Goal: Task Accomplishment & Management: Use online tool/utility

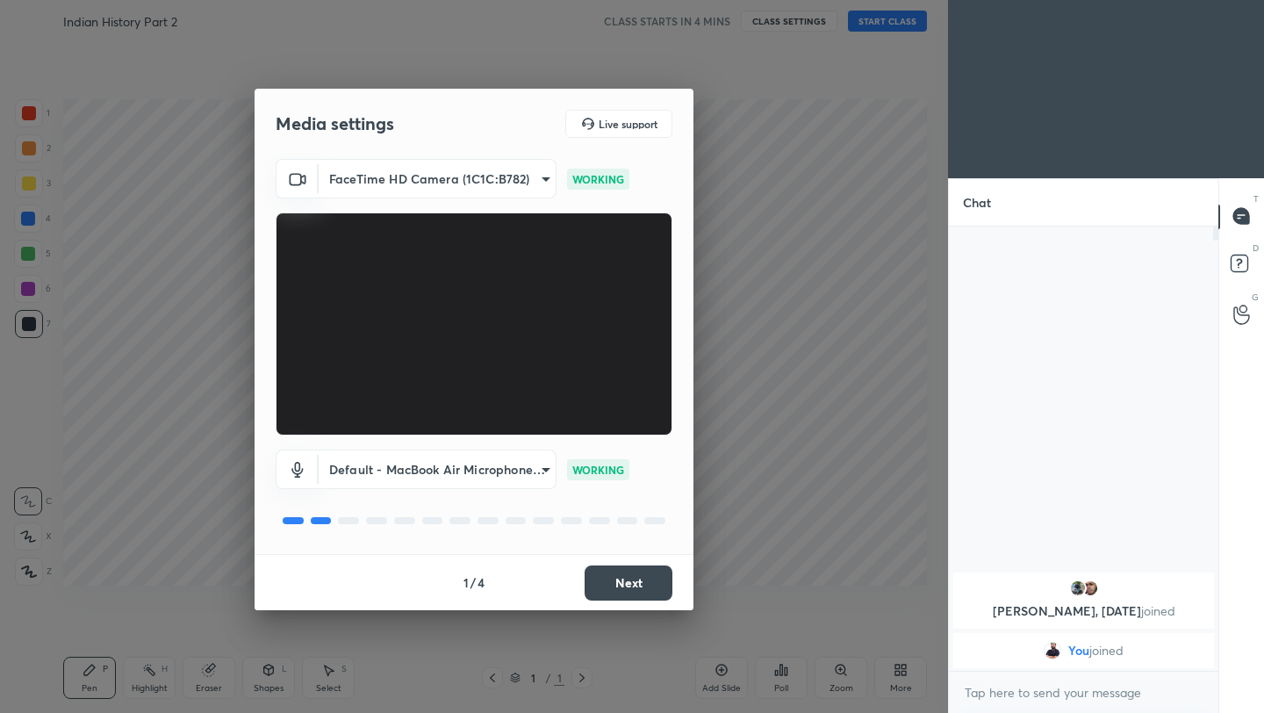
click at [630, 585] on button "Next" at bounding box center [628, 582] width 88 height 35
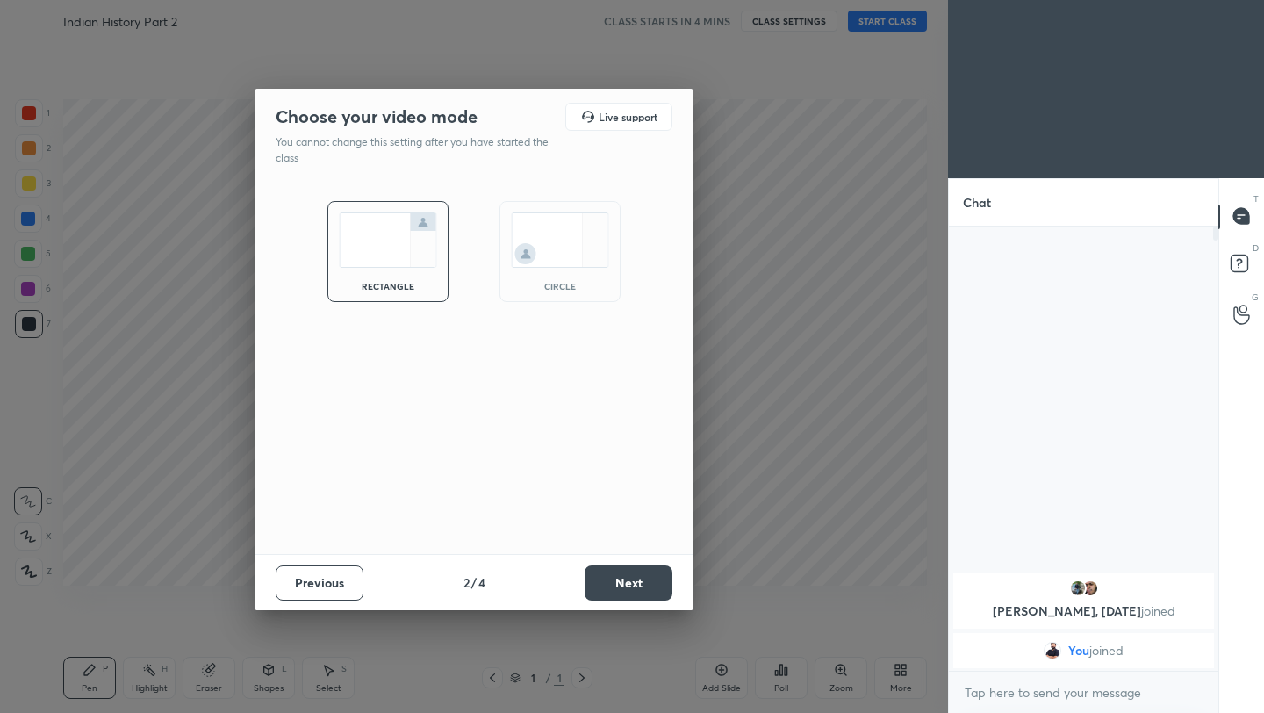
click at [630, 585] on button "Next" at bounding box center [628, 582] width 88 height 35
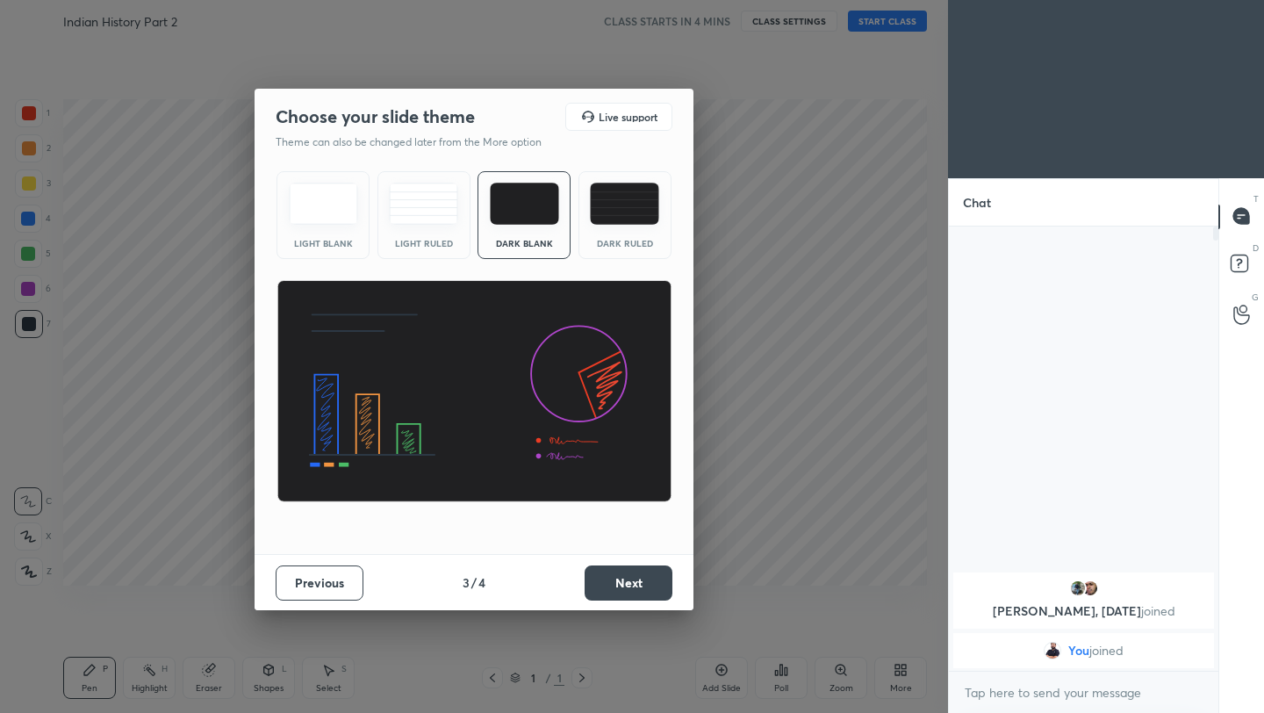
click at [646, 585] on button "Next" at bounding box center [628, 582] width 88 height 35
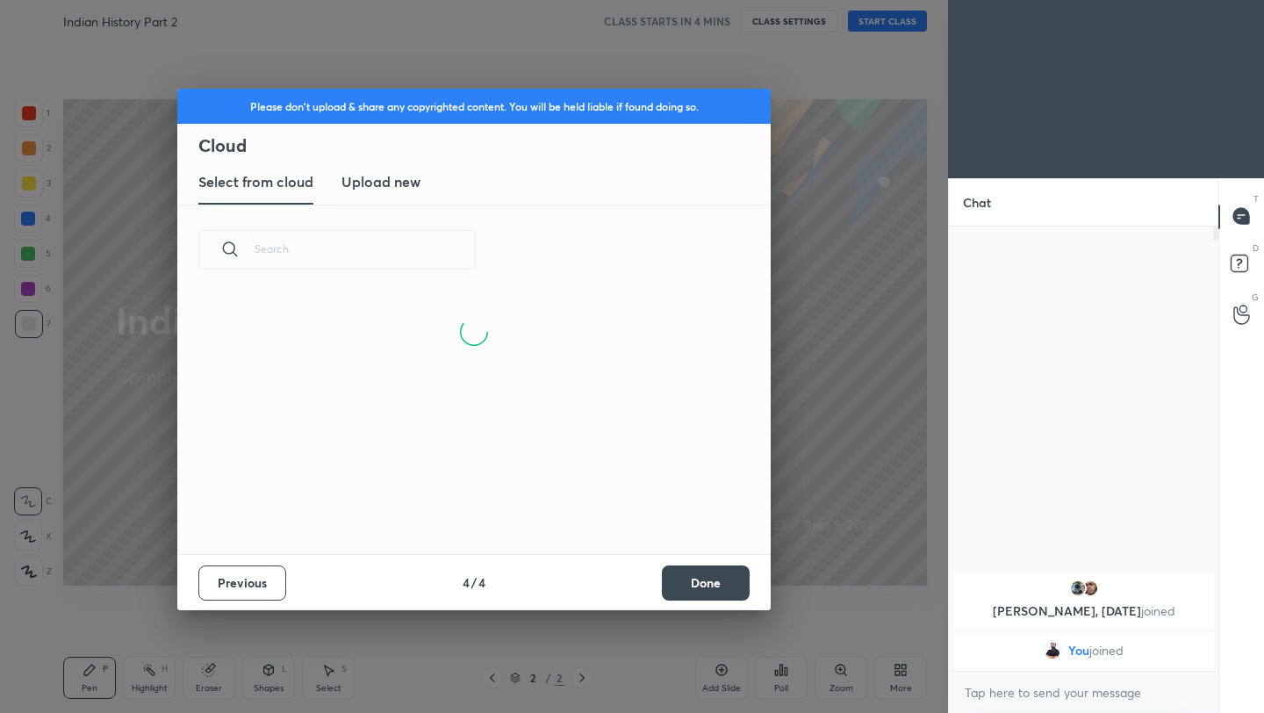
click at [688, 589] on button "Done" at bounding box center [706, 582] width 88 height 35
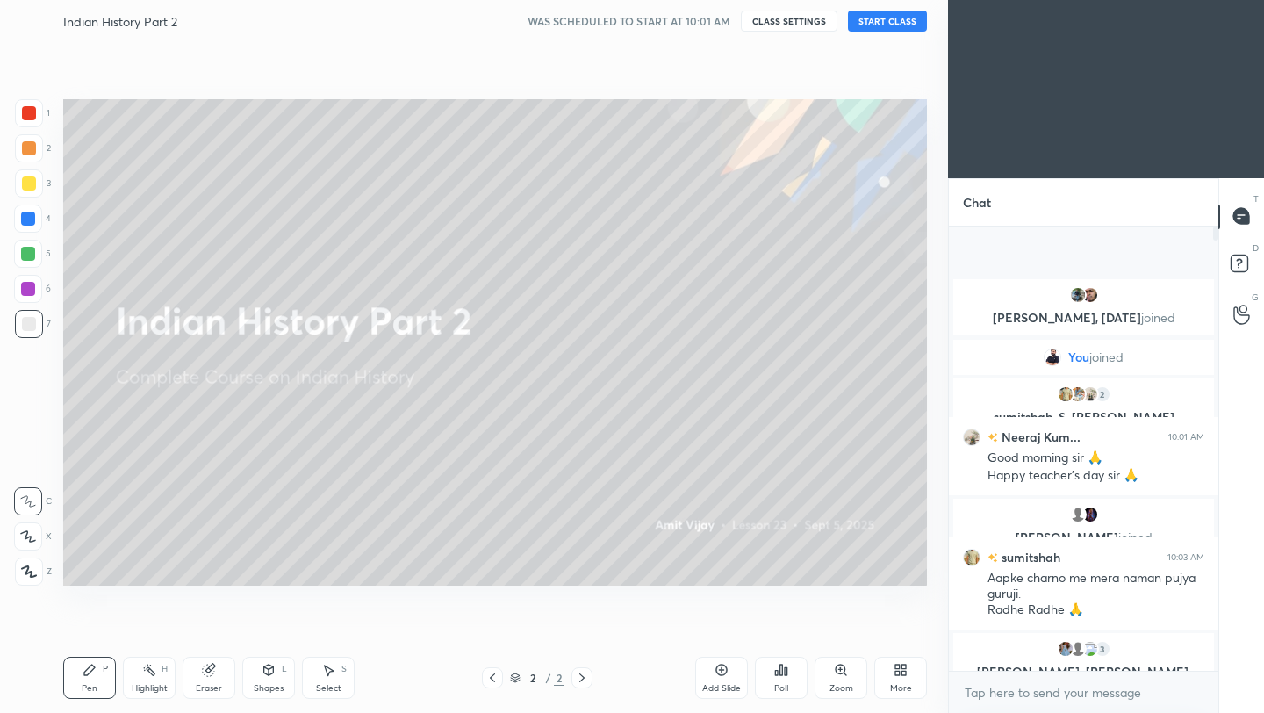
click at [894, 29] on button "START CLASS" at bounding box center [887, 21] width 79 height 21
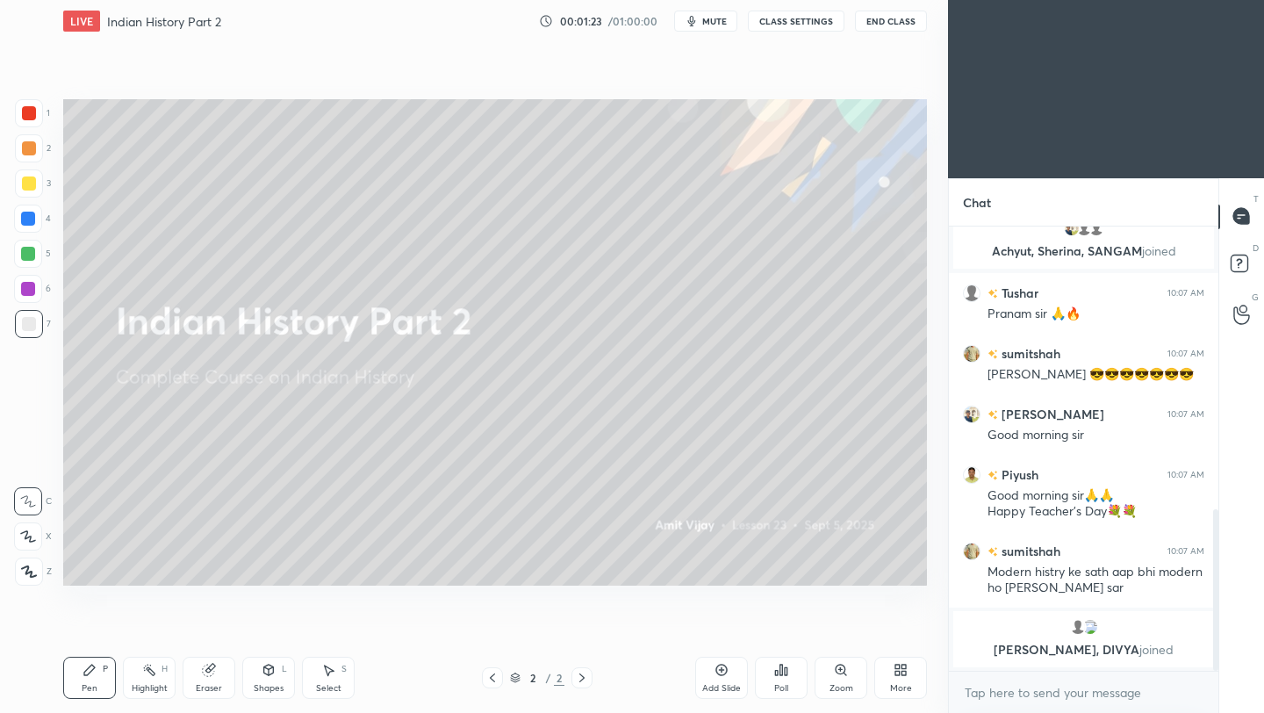
scroll to position [856, 0]
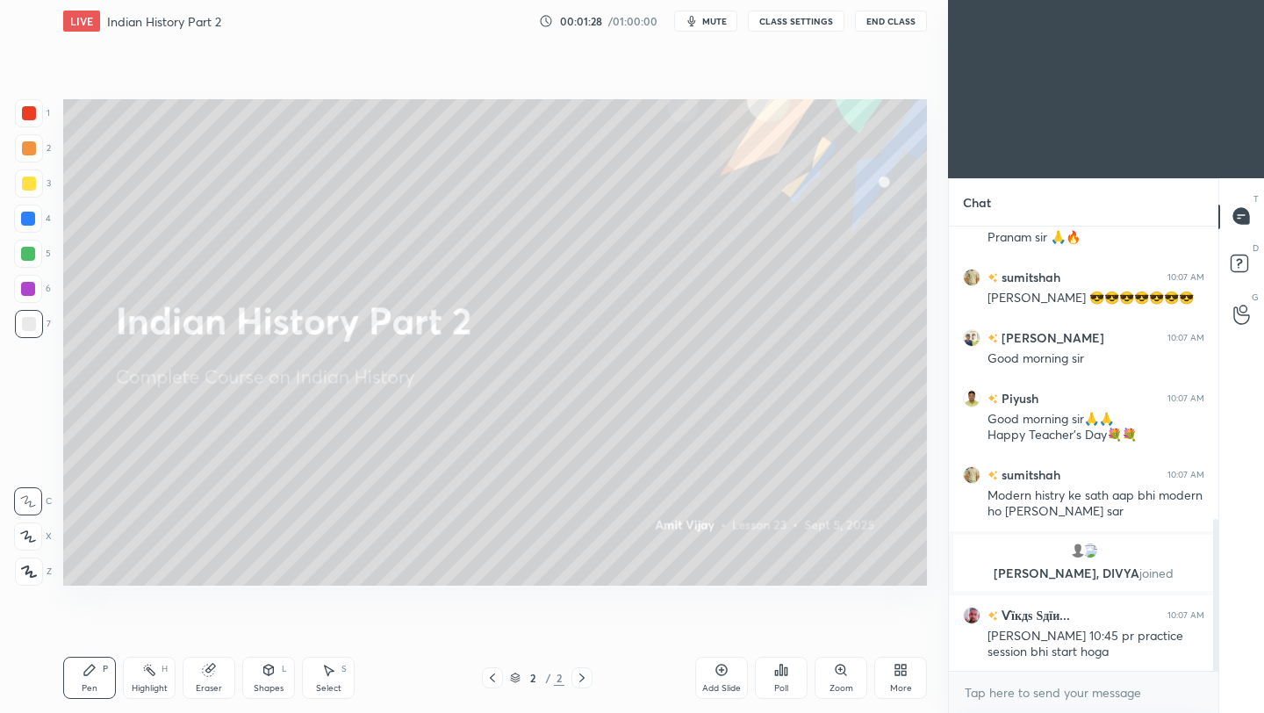
click at [720, 676] on icon at bounding box center [721, 670] width 14 height 14
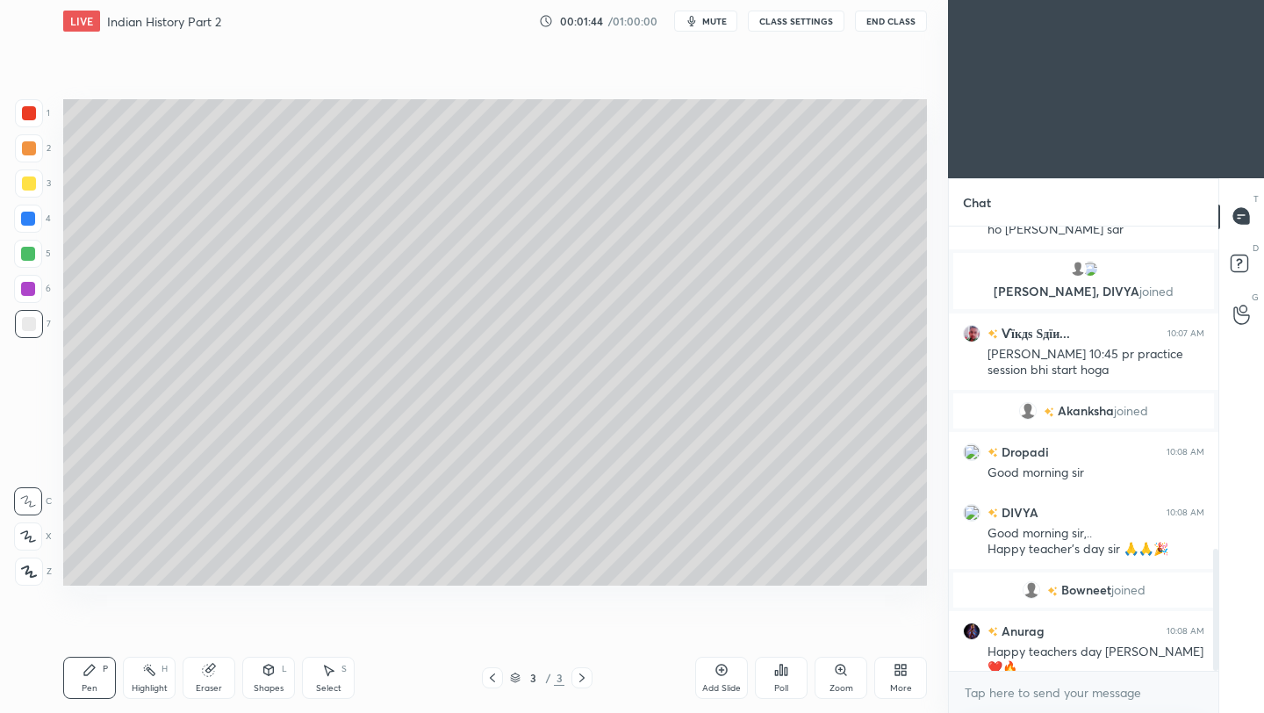
scroll to position [1178, 0]
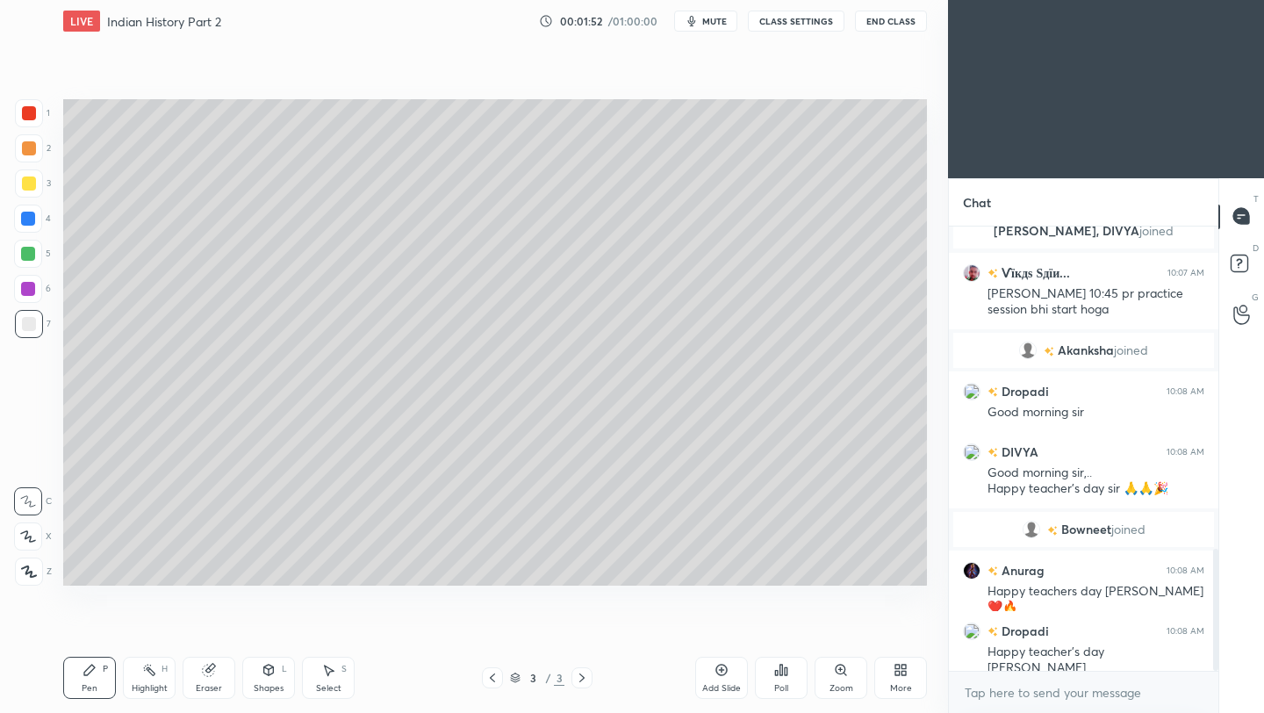
click at [25, 570] on icon at bounding box center [29, 571] width 14 height 11
click at [36, 180] on div at bounding box center [29, 183] width 28 height 28
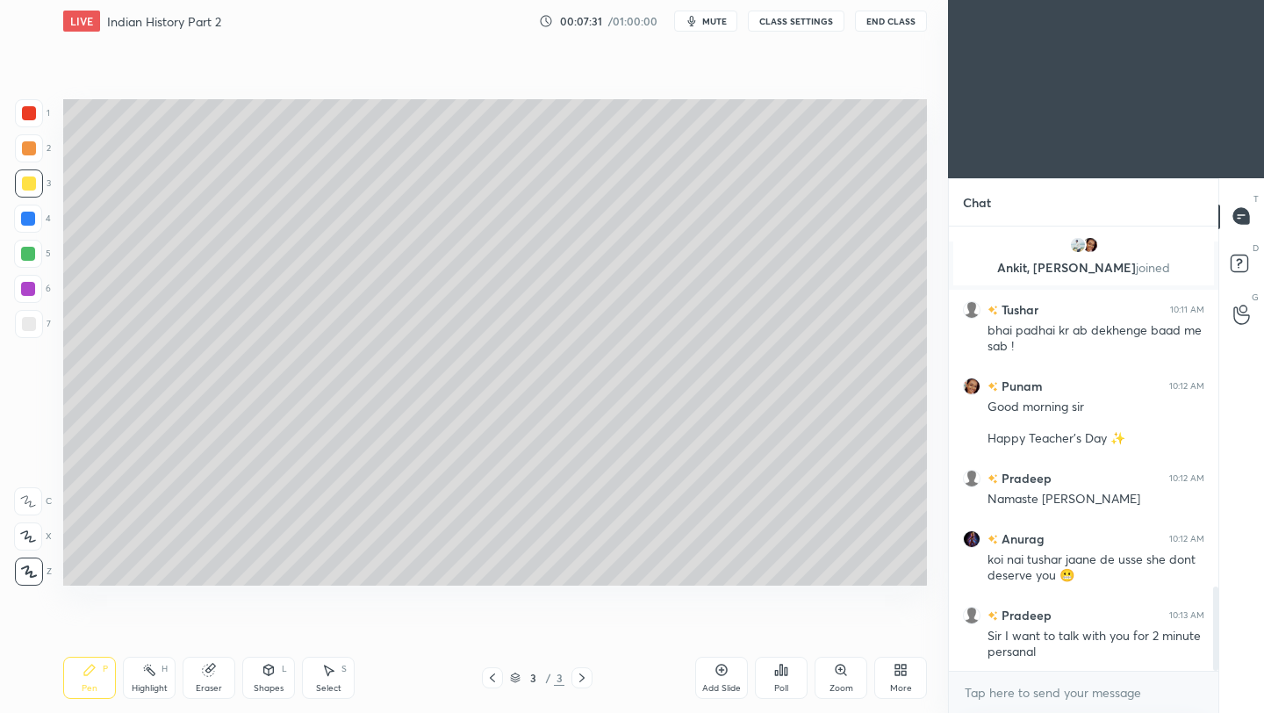
scroll to position [1968, 0]
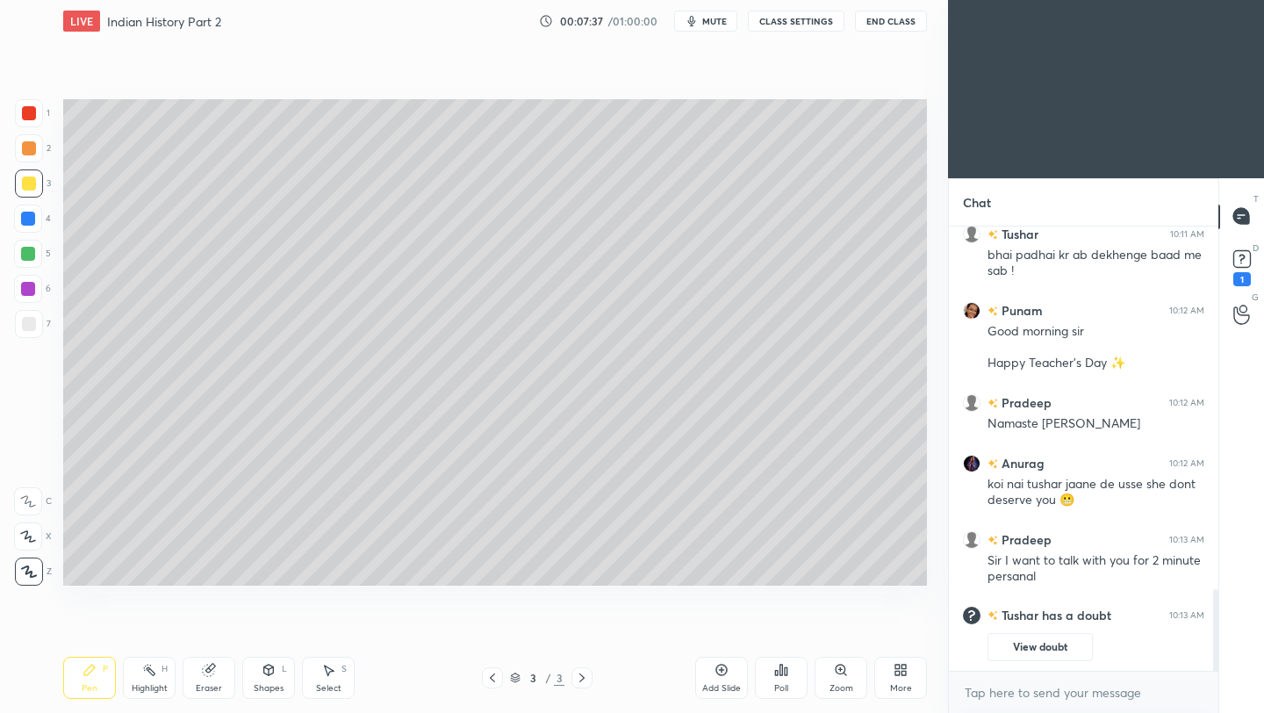
drag, startPoint x: 29, startPoint y: 323, endPoint x: 51, endPoint y: 322, distance: 22.0
click at [31, 324] on div at bounding box center [29, 324] width 14 height 14
click at [1057, 652] on button "View doubt" at bounding box center [1039, 647] width 105 height 28
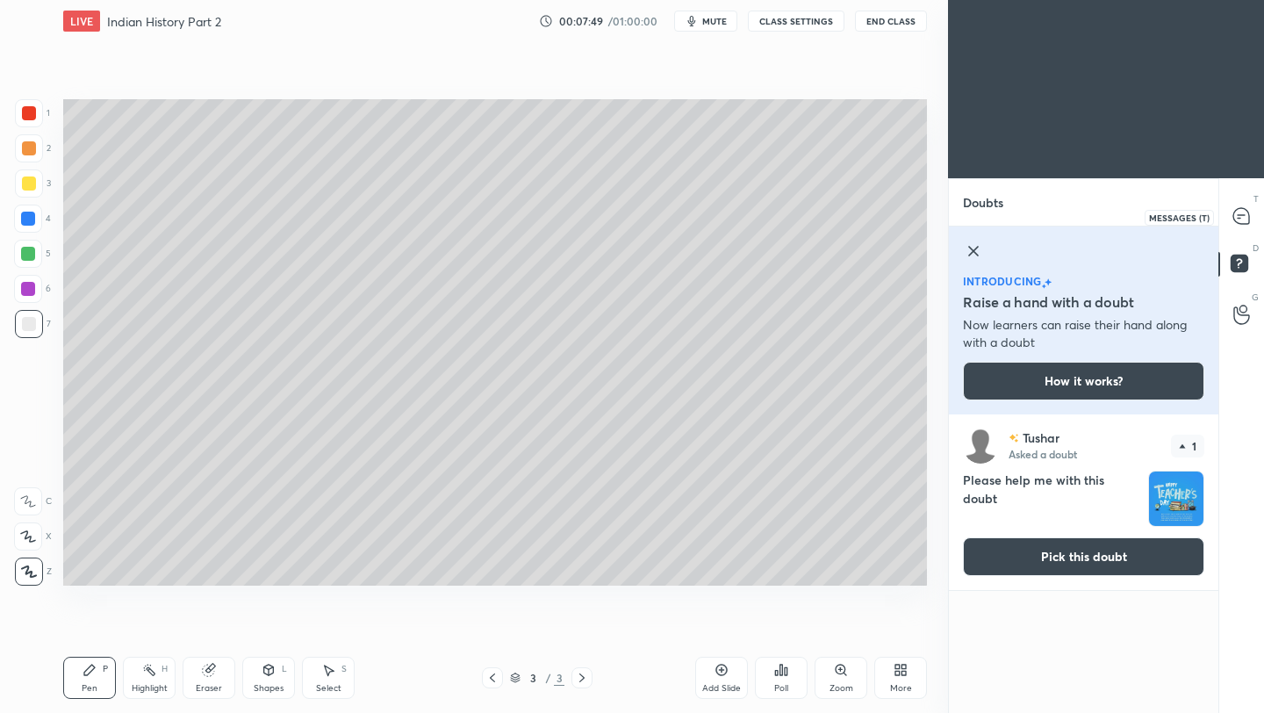
click at [1242, 217] on icon at bounding box center [1241, 216] width 16 height 16
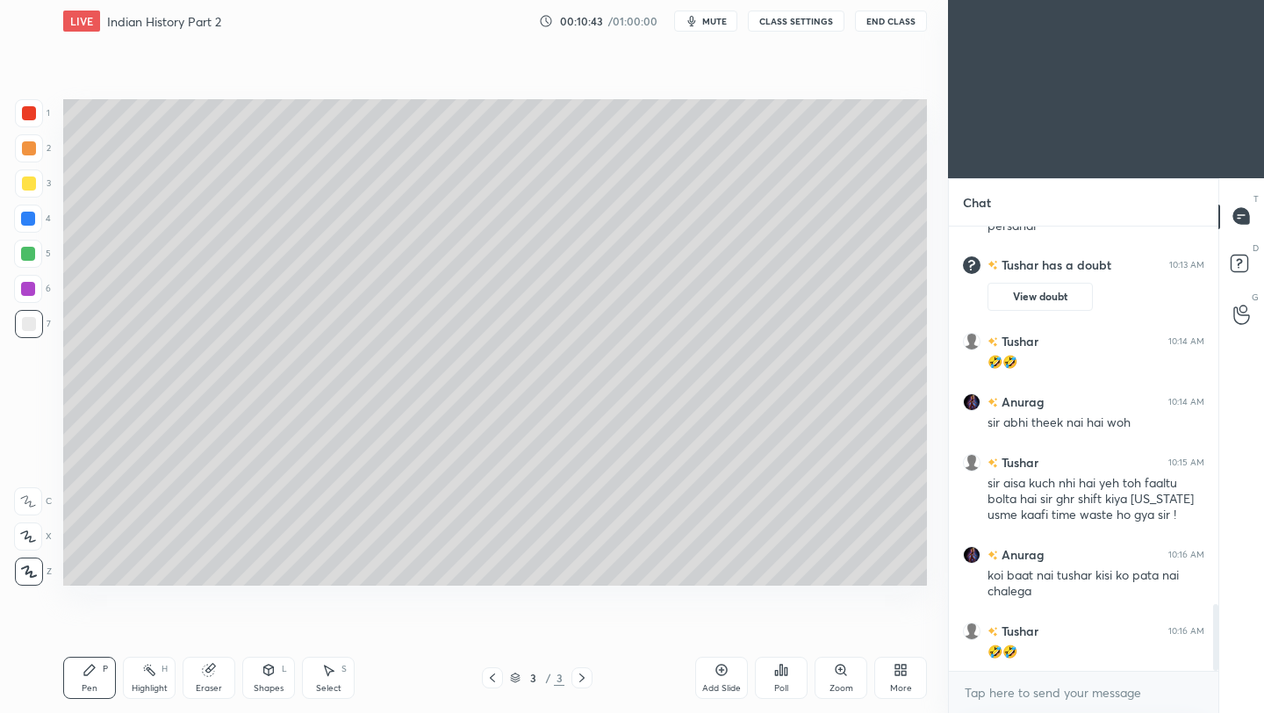
scroll to position [2521, 0]
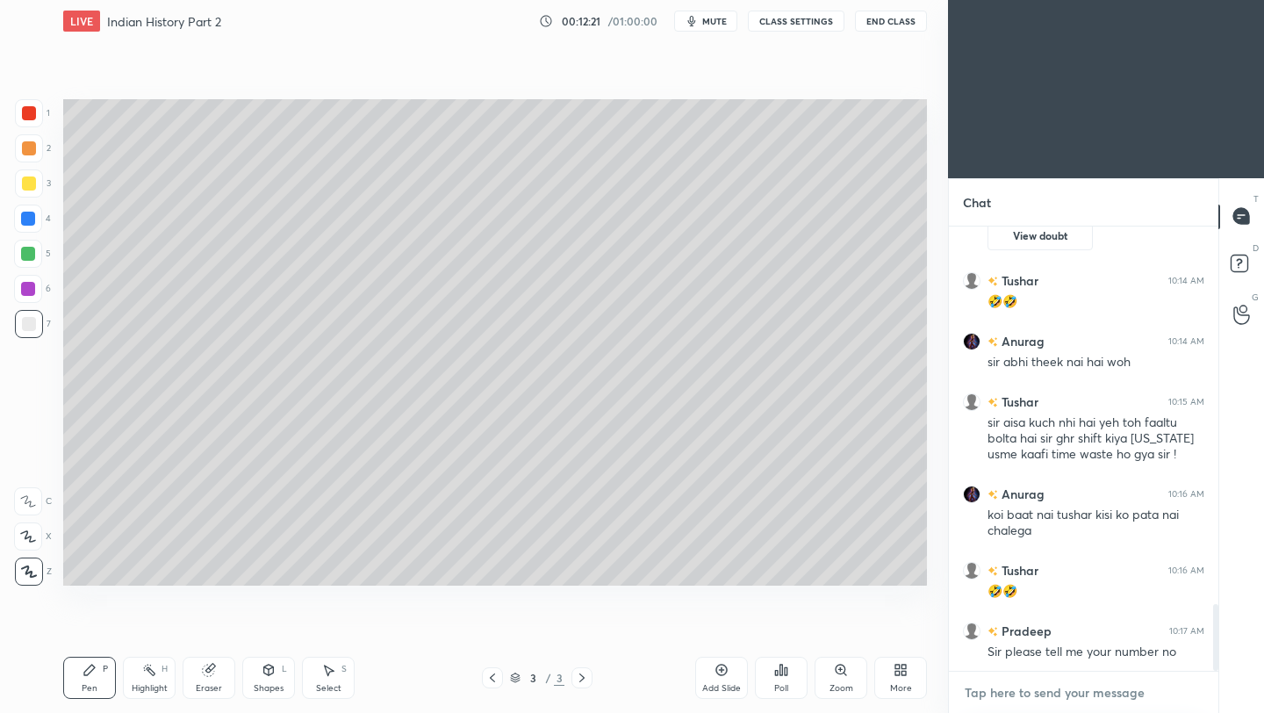
type textarea "x"
click at [1023, 699] on textarea at bounding box center [1083, 692] width 241 height 28
click at [1021, 696] on textarea at bounding box center [1083, 692] width 241 height 28
paste textarea "[URL][DOMAIN_NAME]"
type textarea "[URL][DOMAIN_NAME]"
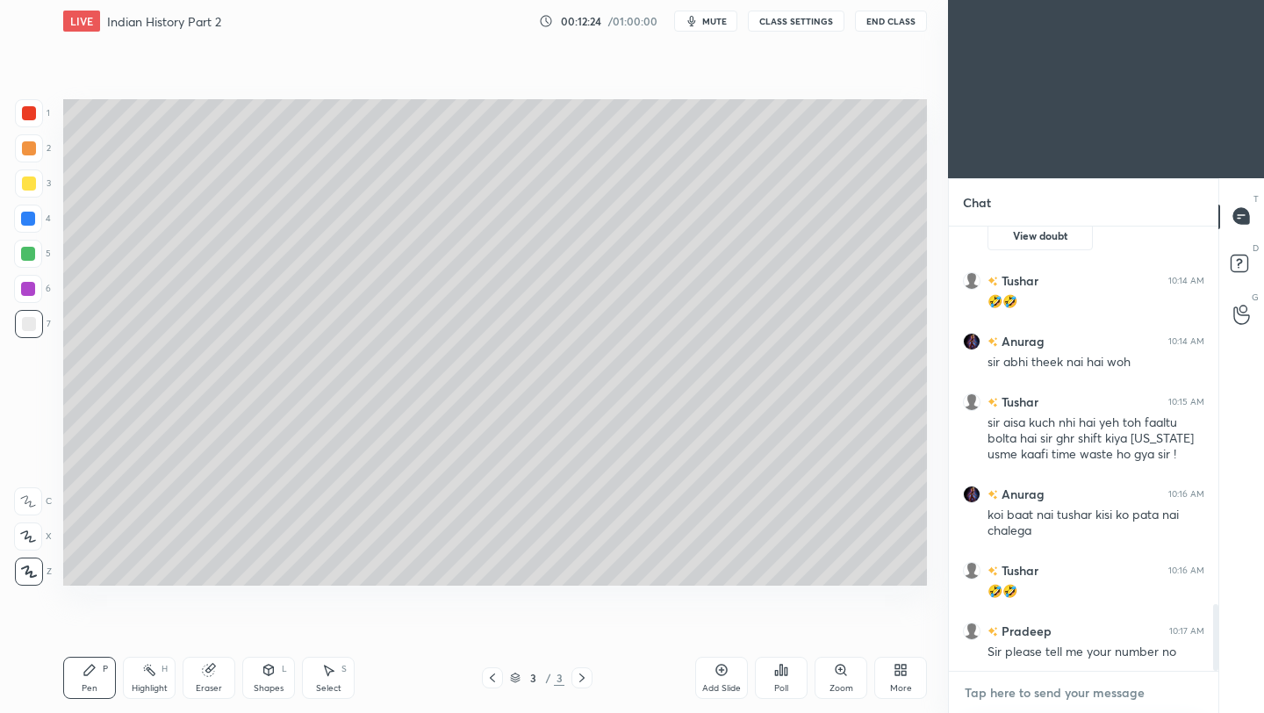
type textarea "x"
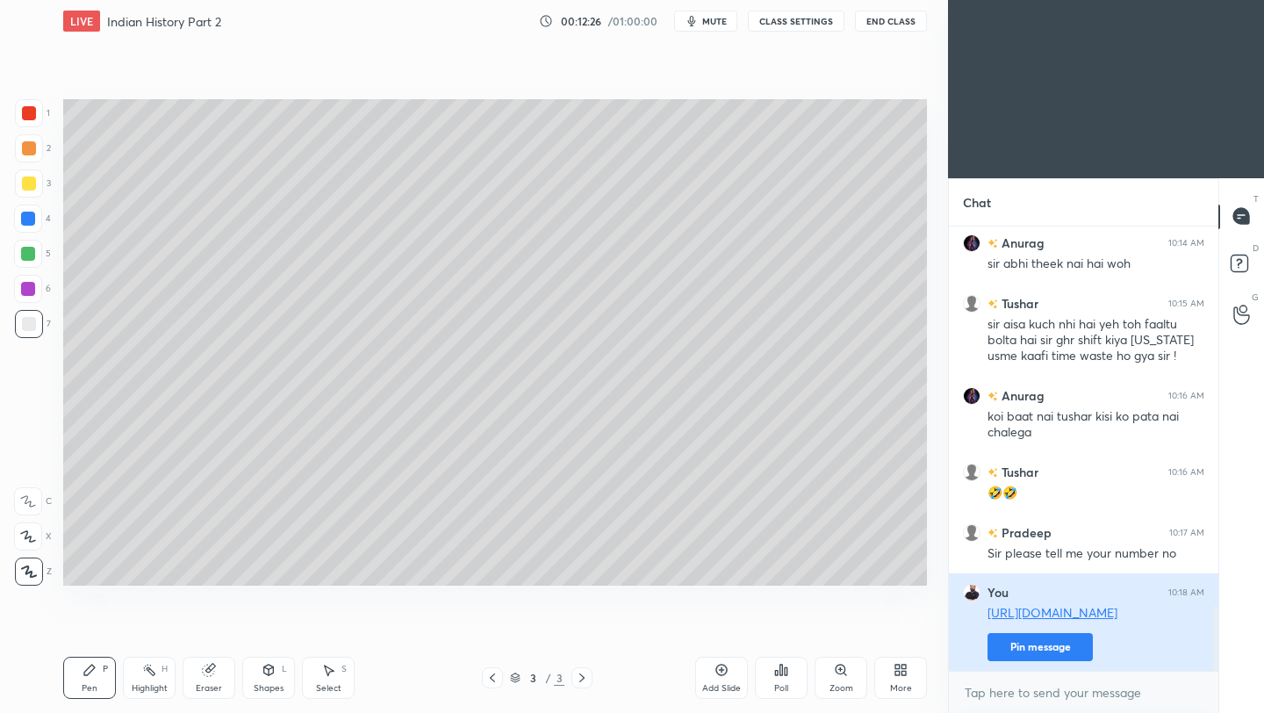
click at [1039, 643] on button "Pin message" at bounding box center [1039, 647] width 105 height 28
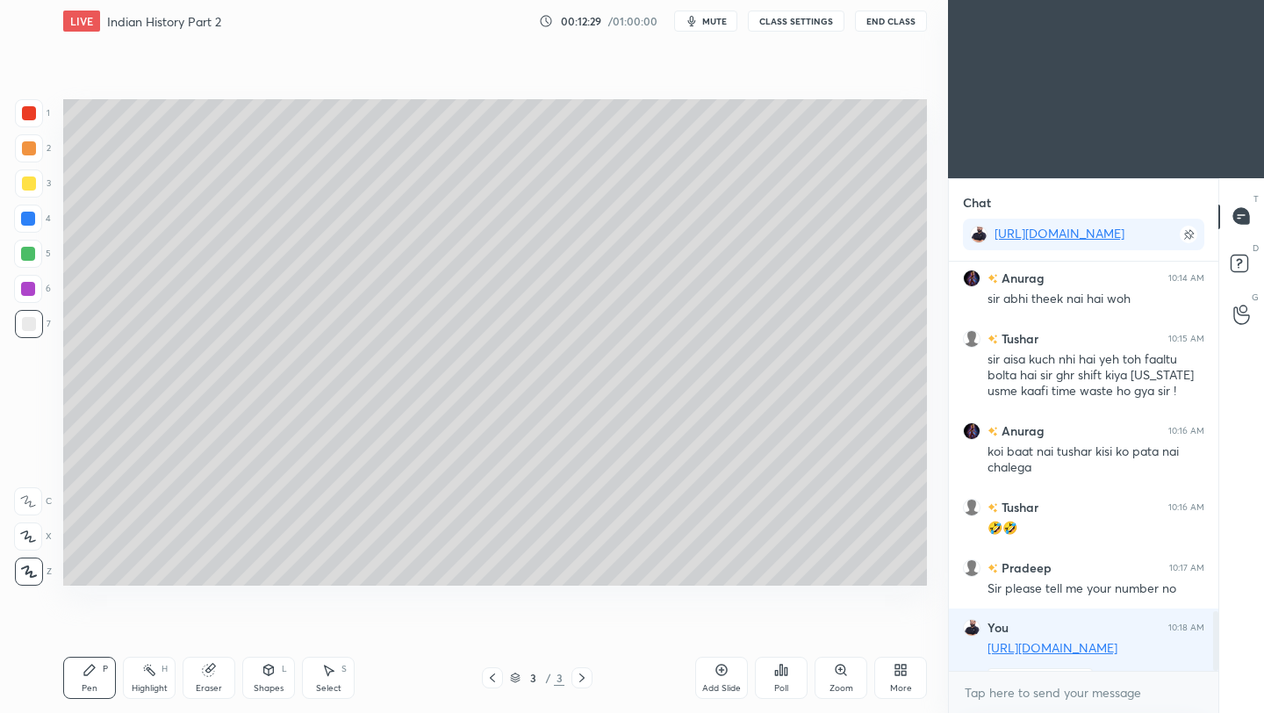
click at [728, 678] on div "Add Slide" at bounding box center [721, 677] width 53 height 42
click at [39, 182] on div at bounding box center [29, 183] width 28 height 28
click at [211, 670] on icon at bounding box center [208, 669] width 11 height 11
click at [90, 674] on icon at bounding box center [89, 670] width 14 height 14
drag, startPoint x: 27, startPoint y: 326, endPoint x: 34, endPoint y: 320, distance: 9.3
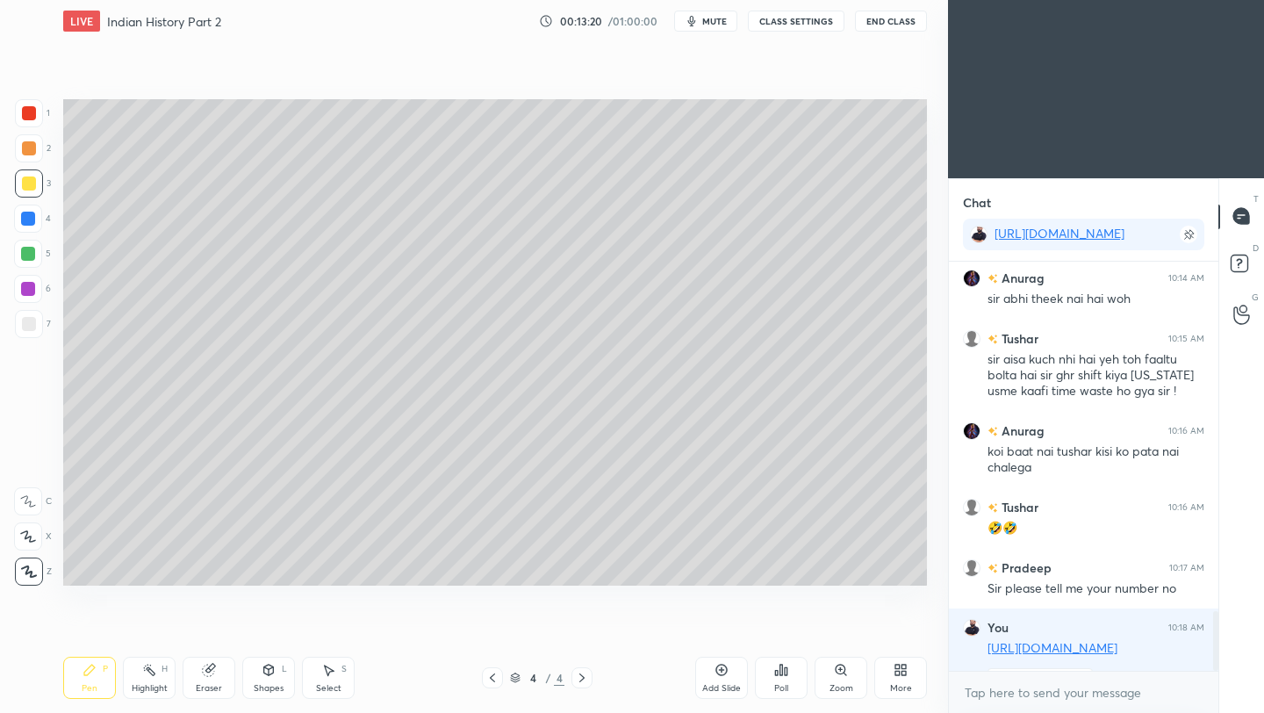
click at [29, 326] on div at bounding box center [29, 324] width 14 height 14
click at [32, 187] on div at bounding box center [29, 183] width 14 height 14
click at [29, 326] on div at bounding box center [29, 324] width 14 height 14
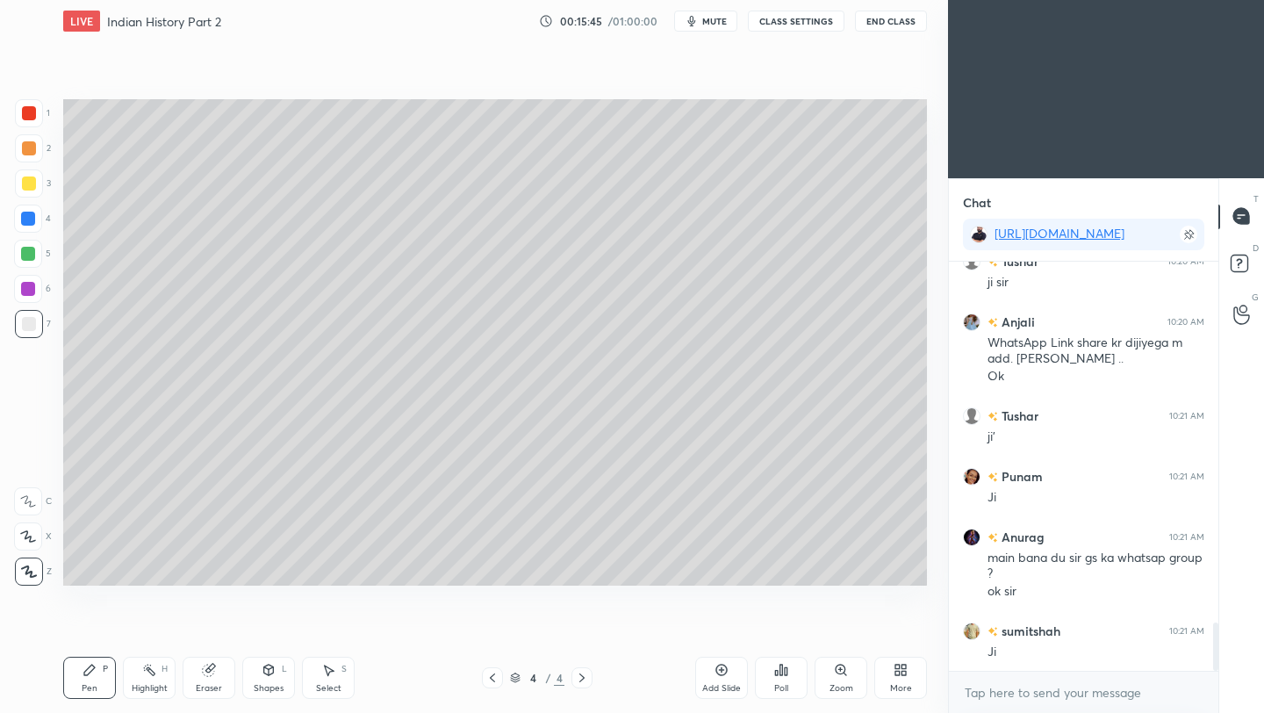
scroll to position [3161, 0]
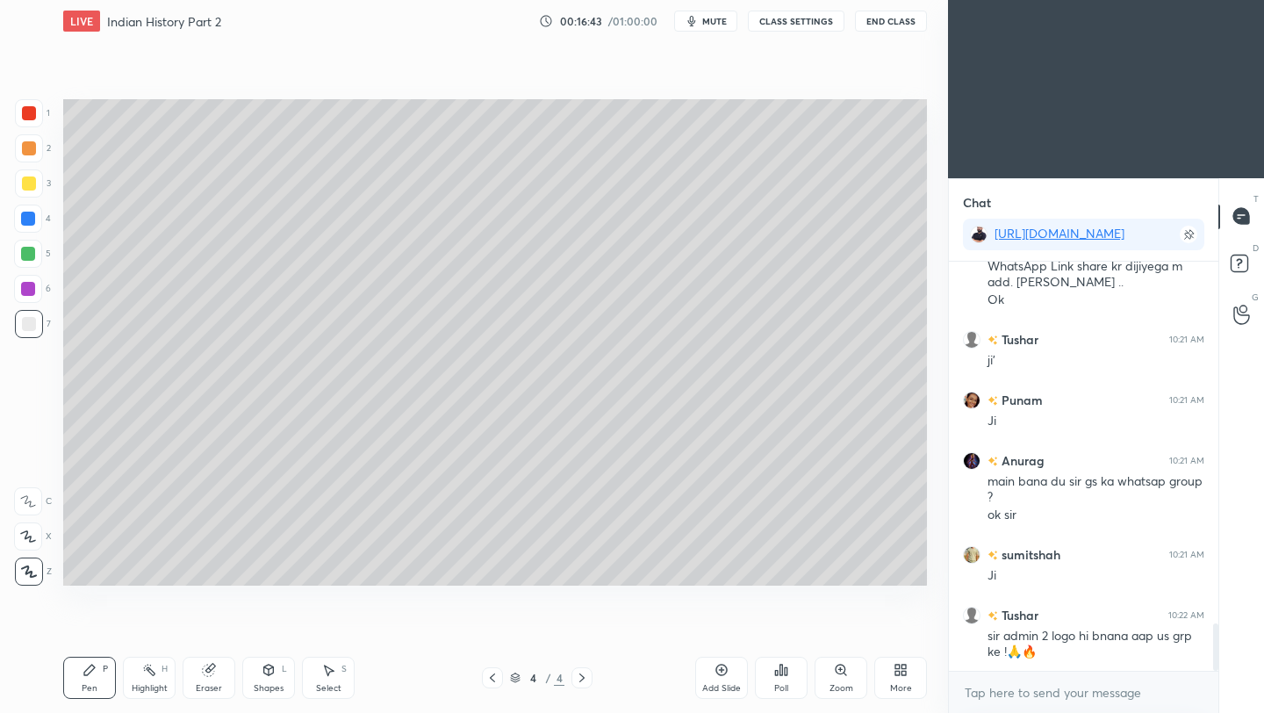
click at [32, 181] on div at bounding box center [29, 183] width 14 height 14
click at [32, 333] on div at bounding box center [29, 324] width 28 height 28
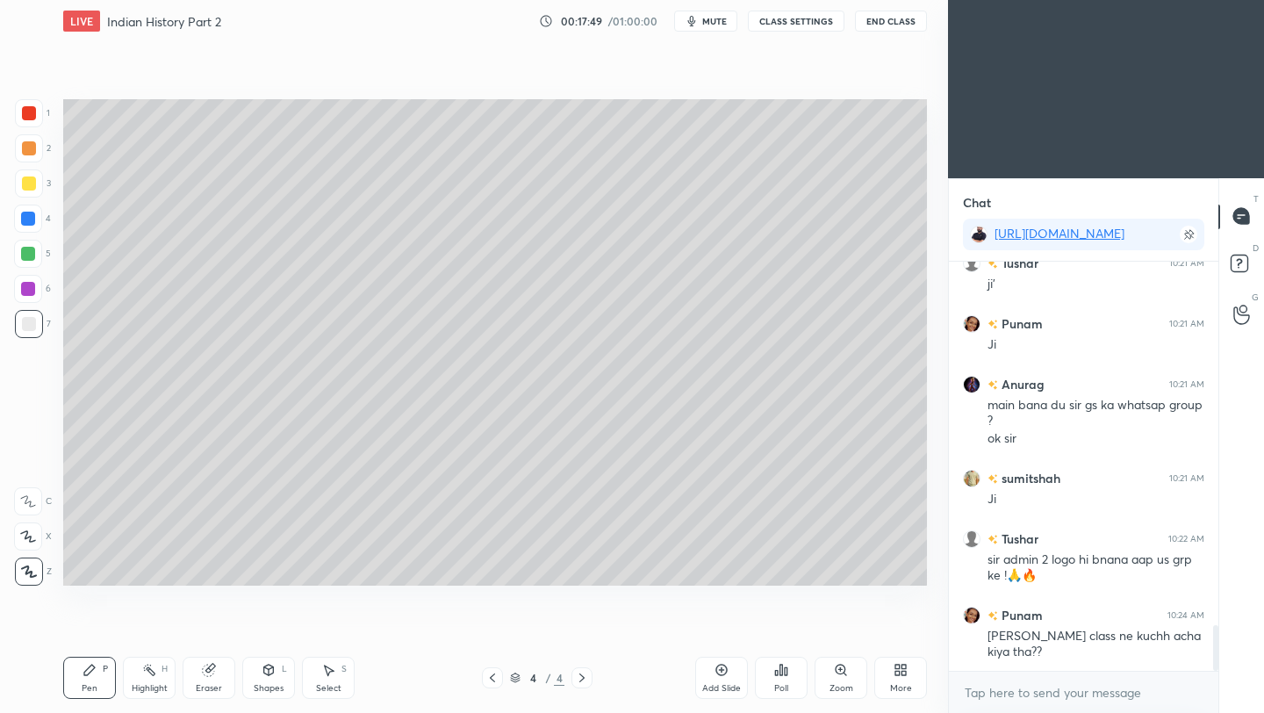
click at [724, 676] on icon at bounding box center [721, 670] width 14 height 14
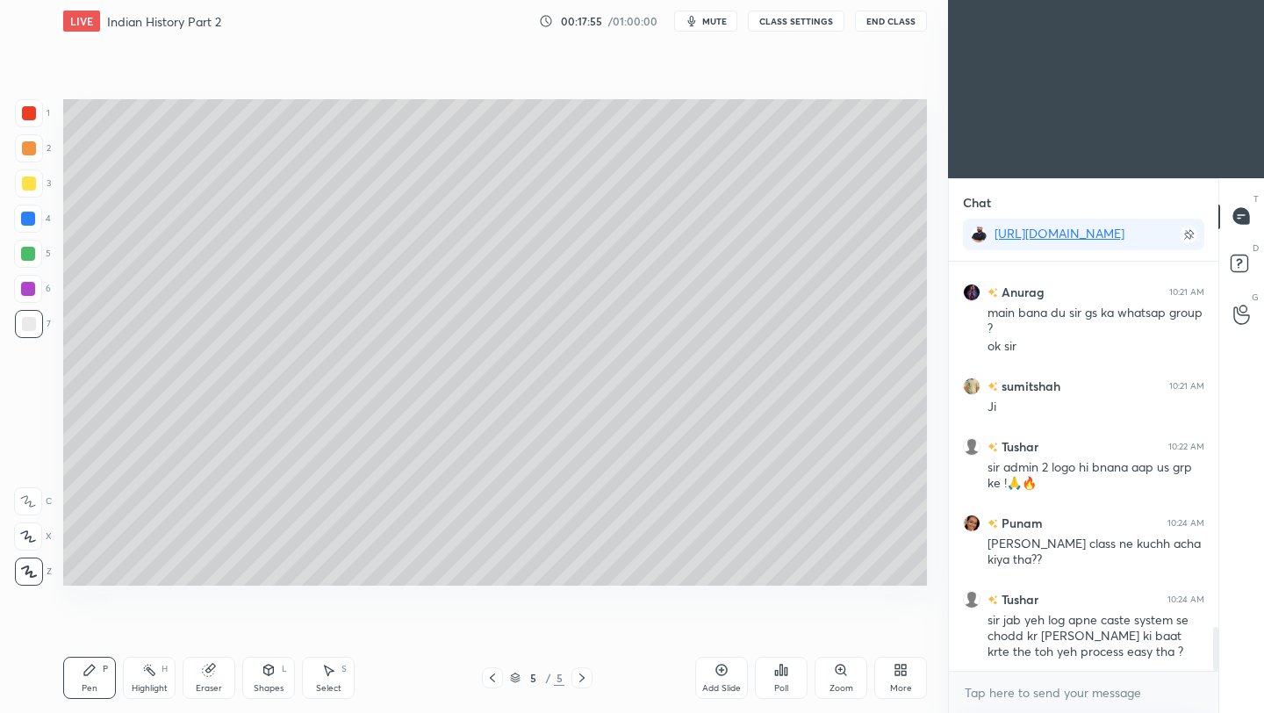
scroll to position [3390, 0]
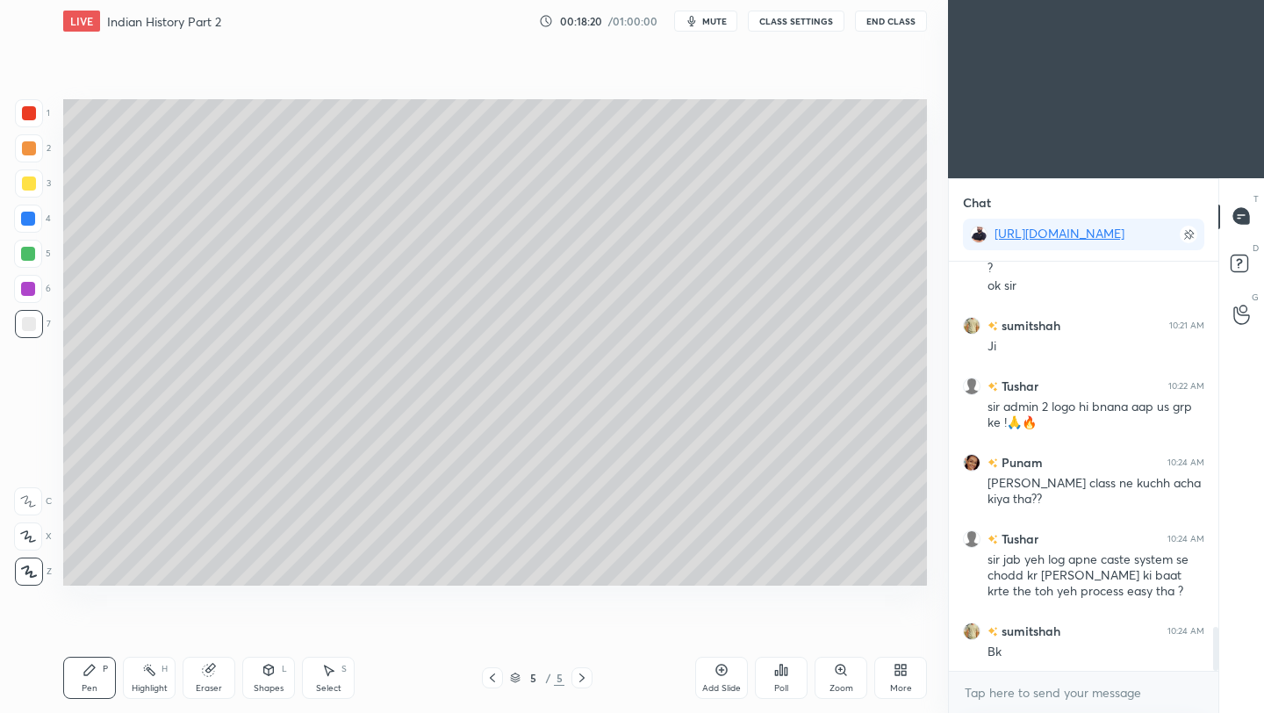
click at [494, 679] on icon at bounding box center [492, 677] width 14 height 14
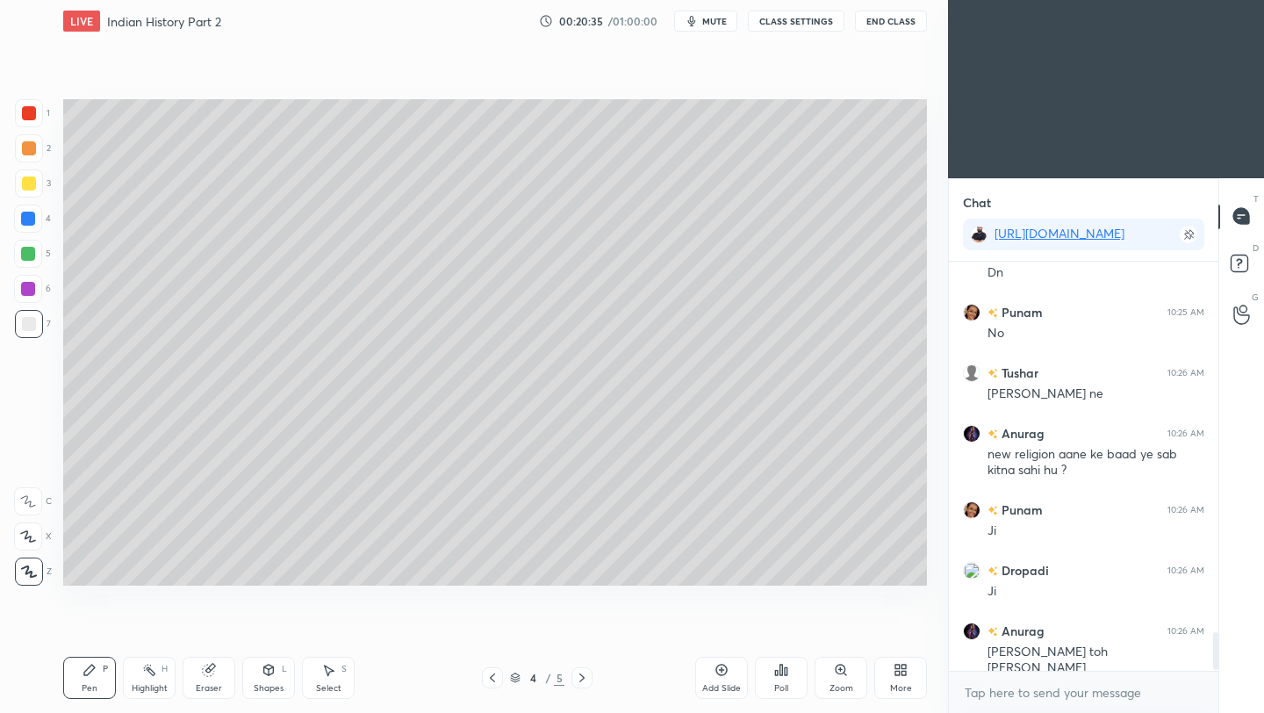
scroll to position [3830, 0]
click at [587, 677] on div at bounding box center [581, 677] width 21 height 21
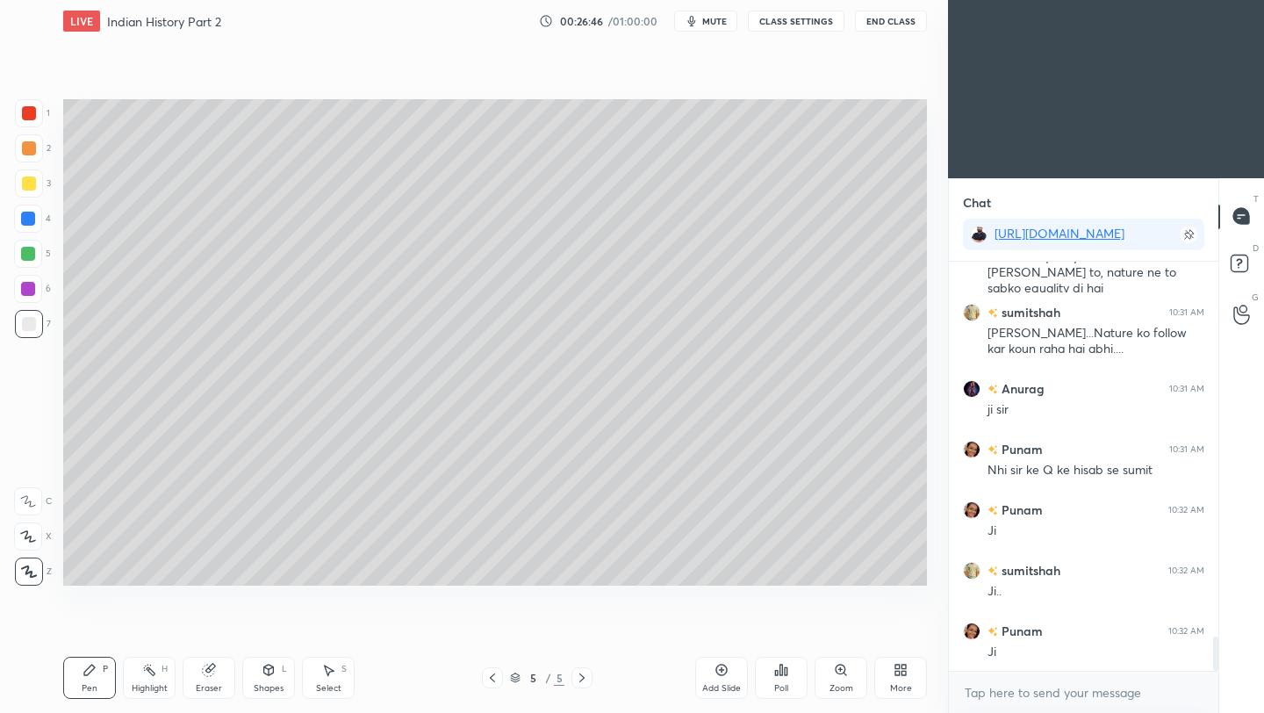
scroll to position [4539, 0]
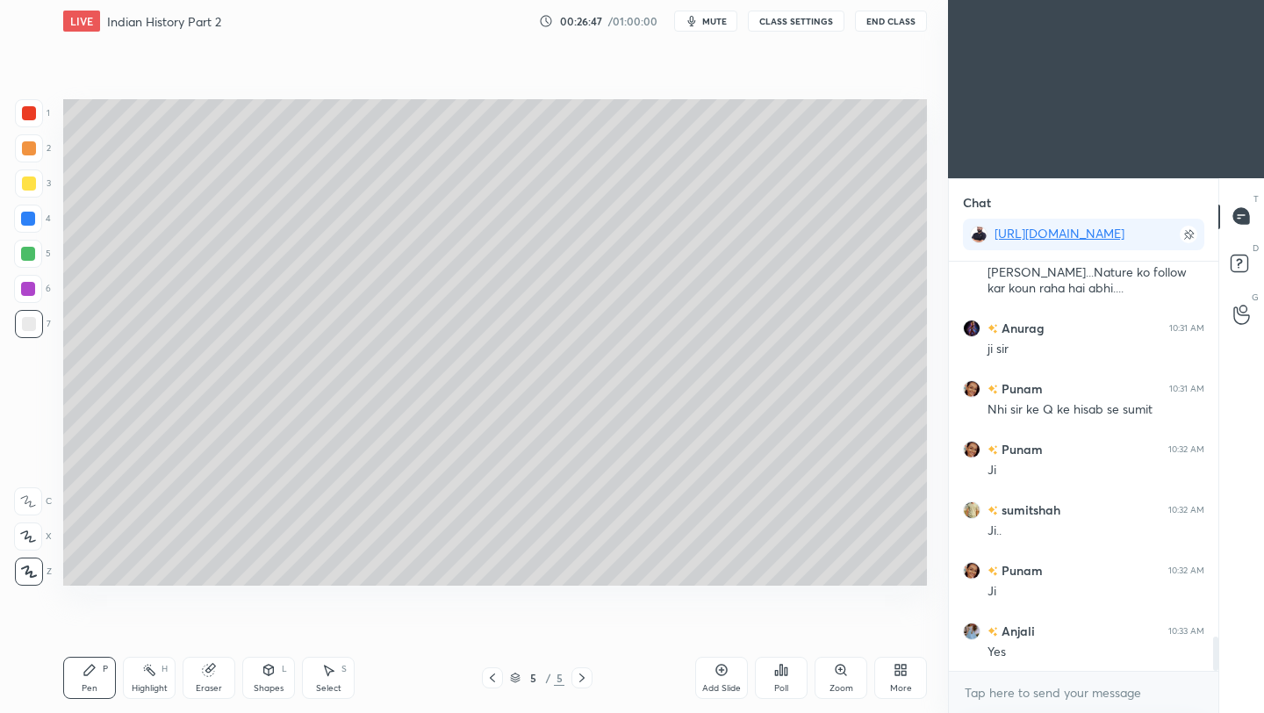
click at [29, 185] on div at bounding box center [29, 183] width 14 height 14
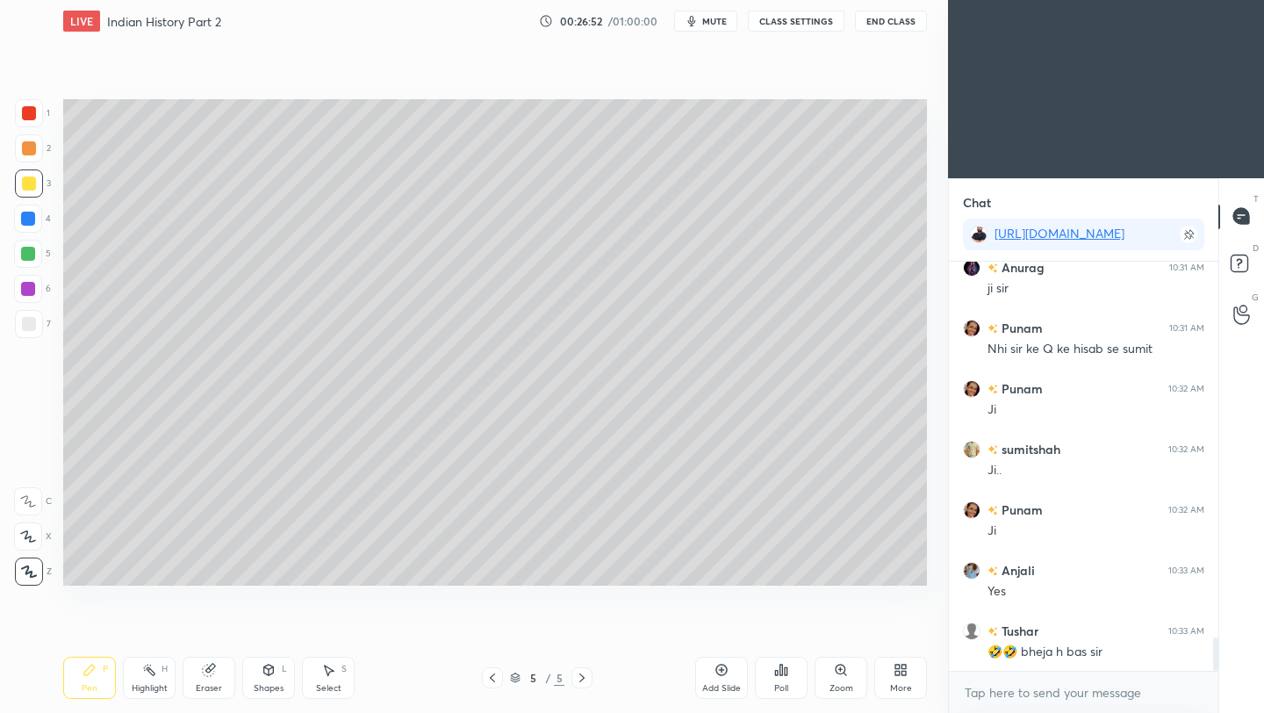
click at [497, 680] on icon at bounding box center [492, 677] width 14 height 14
click at [583, 677] on icon at bounding box center [582, 677] width 14 height 14
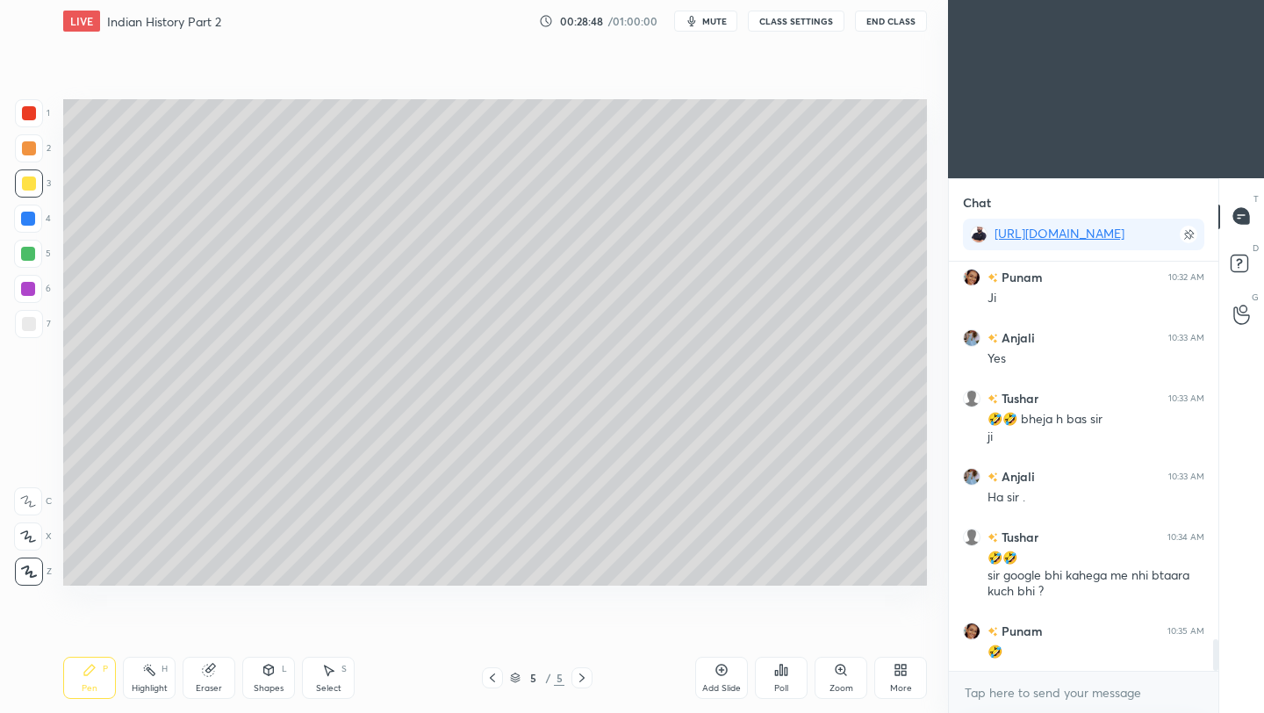
scroll to position [4908, 0]
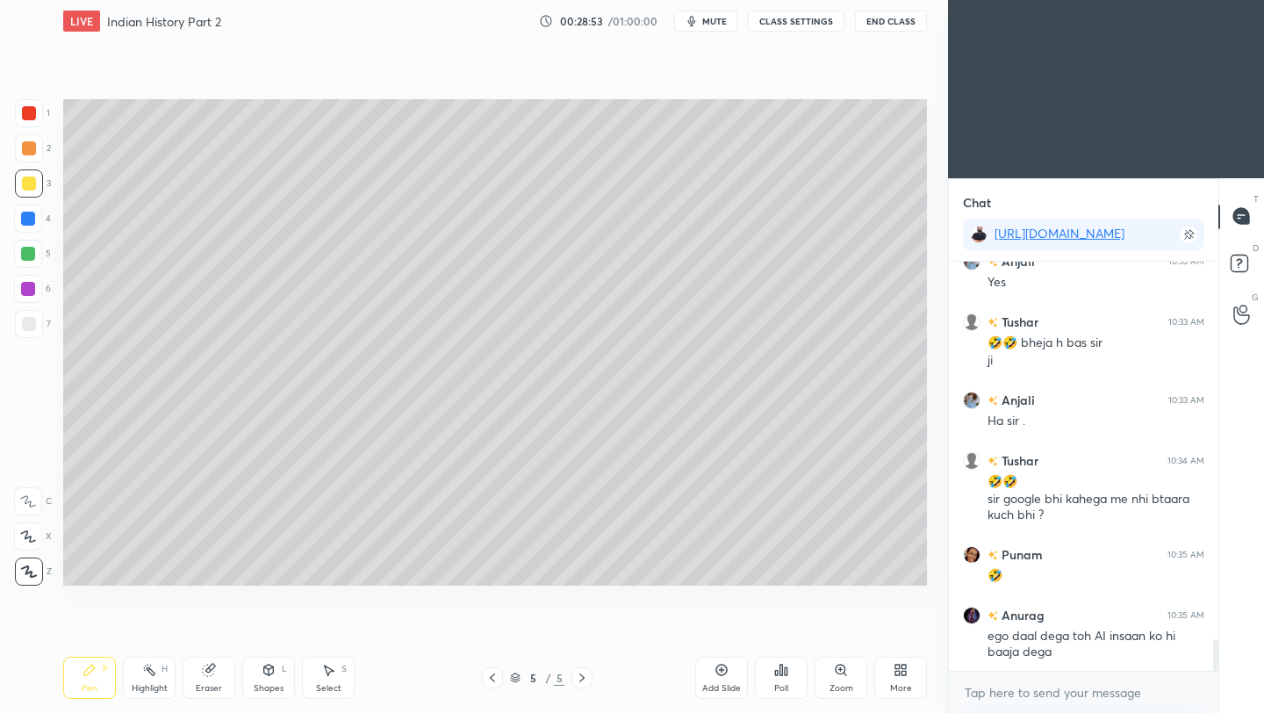
click at [27, 317] on div at bounding box center [29, 324] width 14 height 14
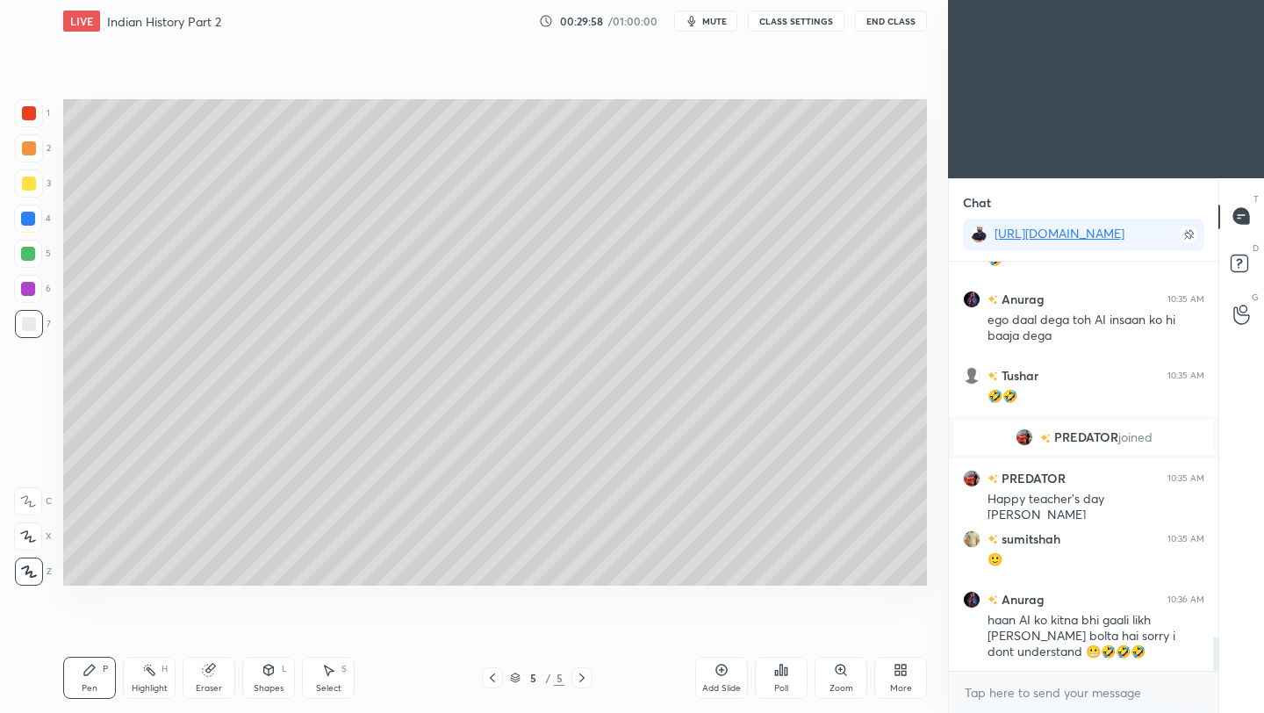
scroll to position [4609, 0]
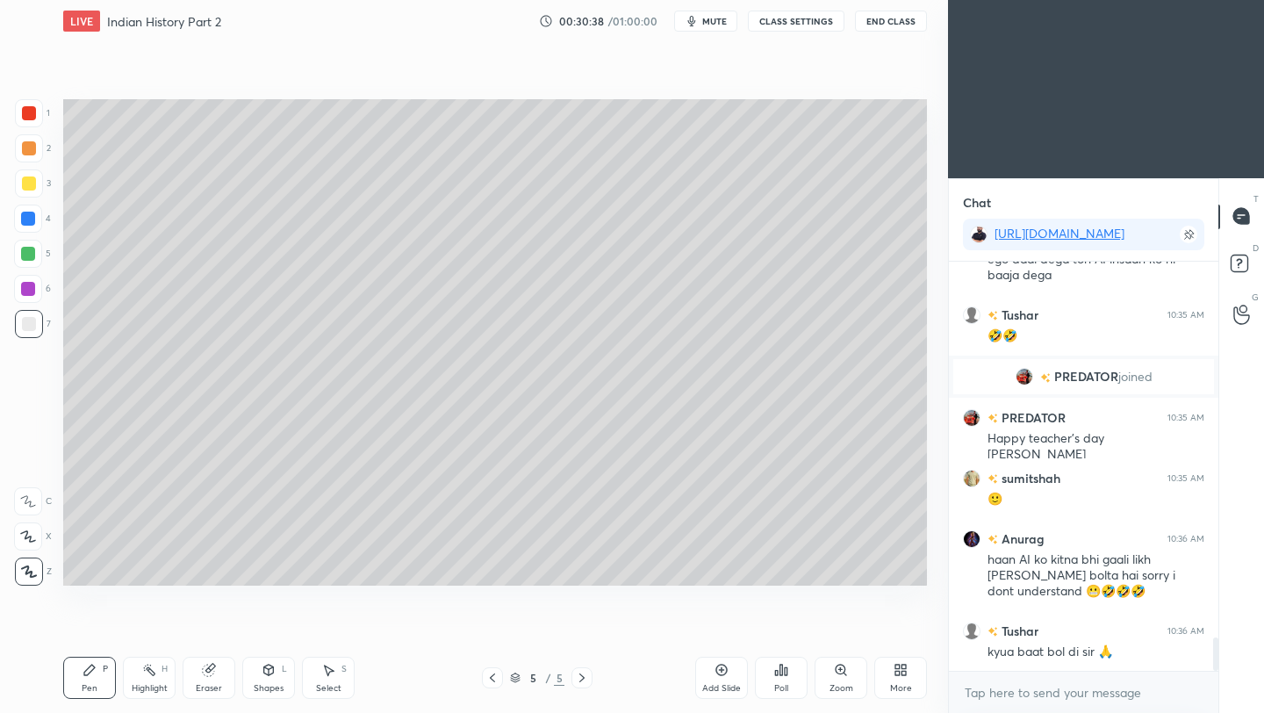
click at [27, 183] on div at bounding box center [29, 183] width 14 height 14
click at [25, 325] on div at bounding box center [29, 324] width 14 height 14
click at [721, 672] on icon at bounding box center [721, 670] width 14 height 14
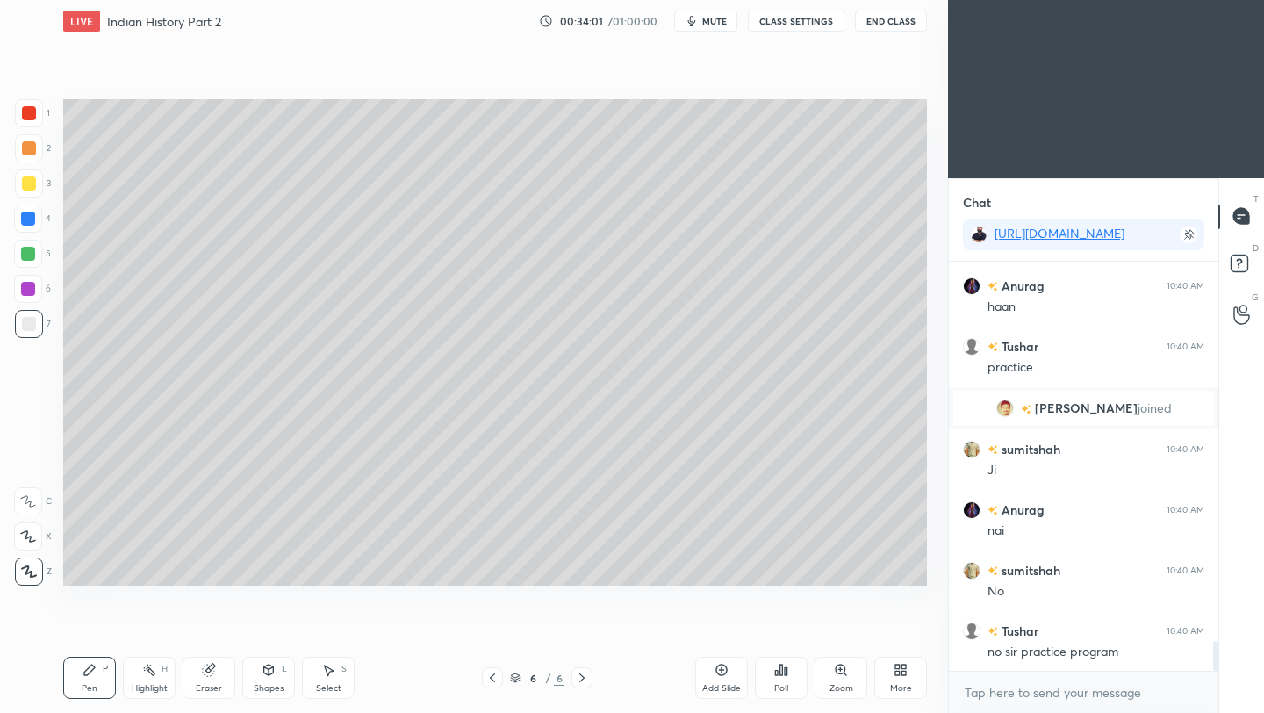
scroll to position [5255, 0]
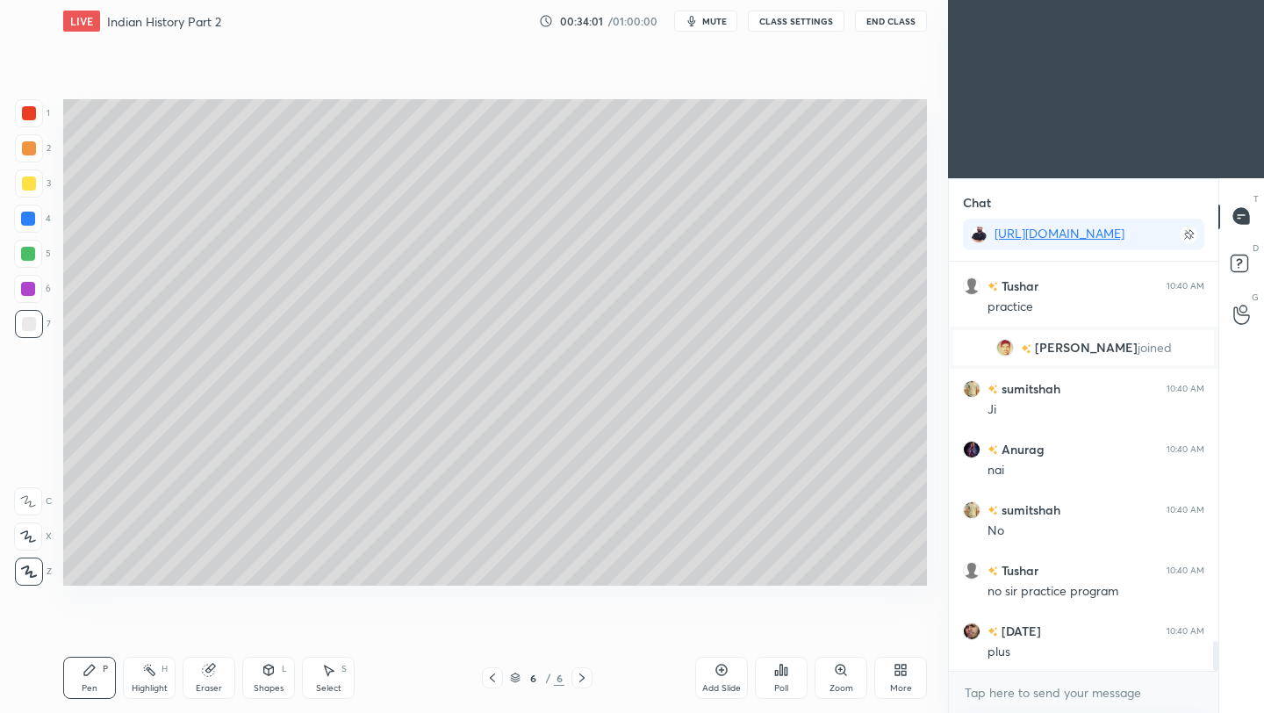
click at [890, 21] on button "End Class" at bounding box center [891, 21] width 72 height 21
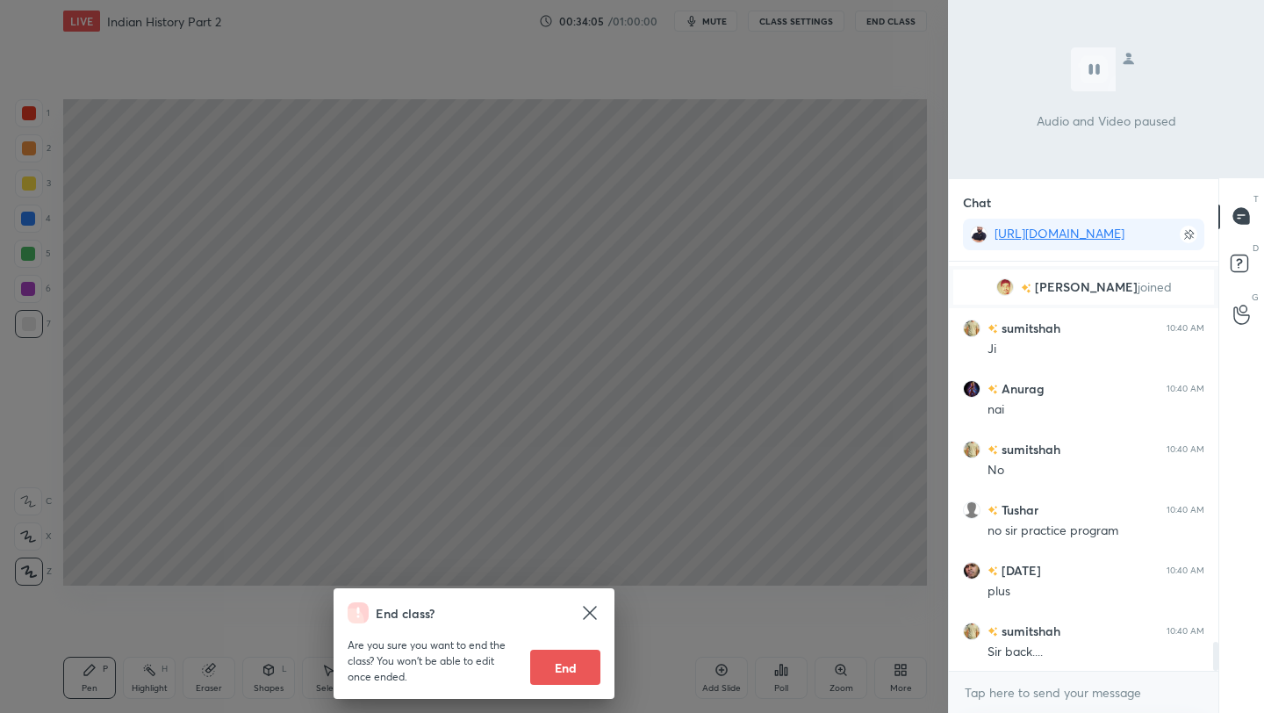
scroll to position [5376, 0]
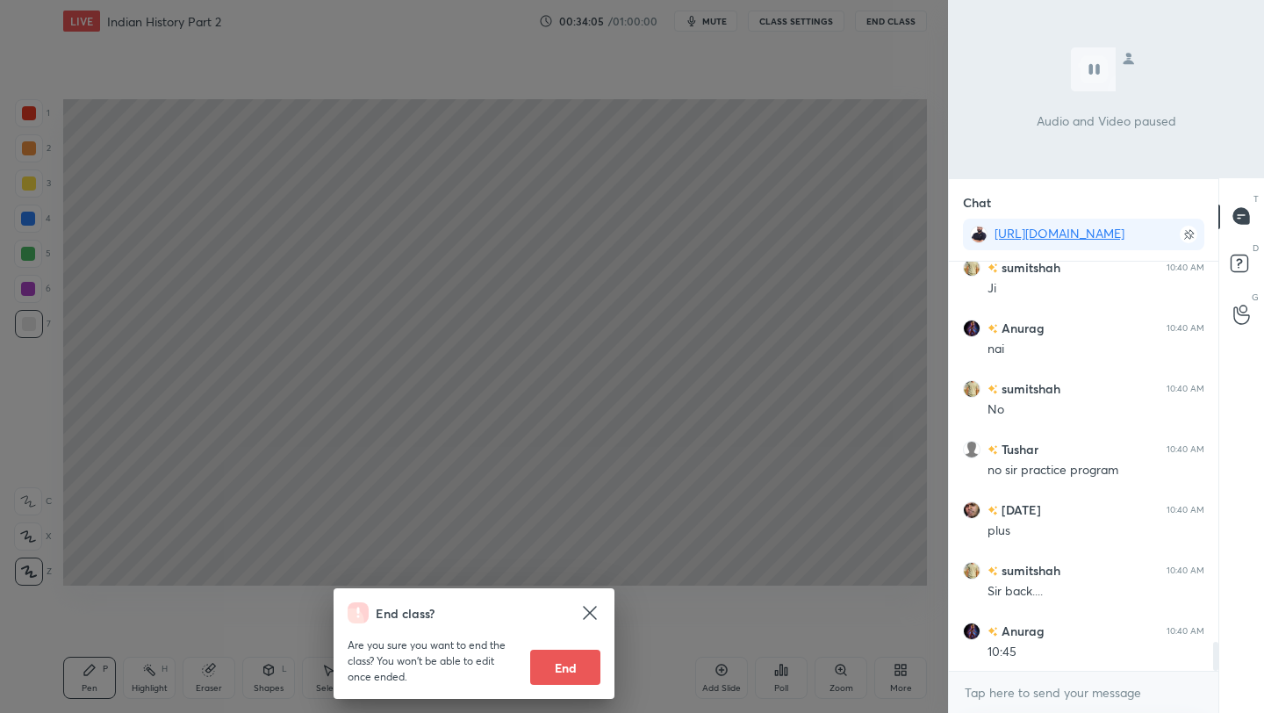
click at [747, 163] on div "End class? Are you sure you want to end the class? You won’t be able to edit on…" at bounding box center [474, 356] width 948 height 713
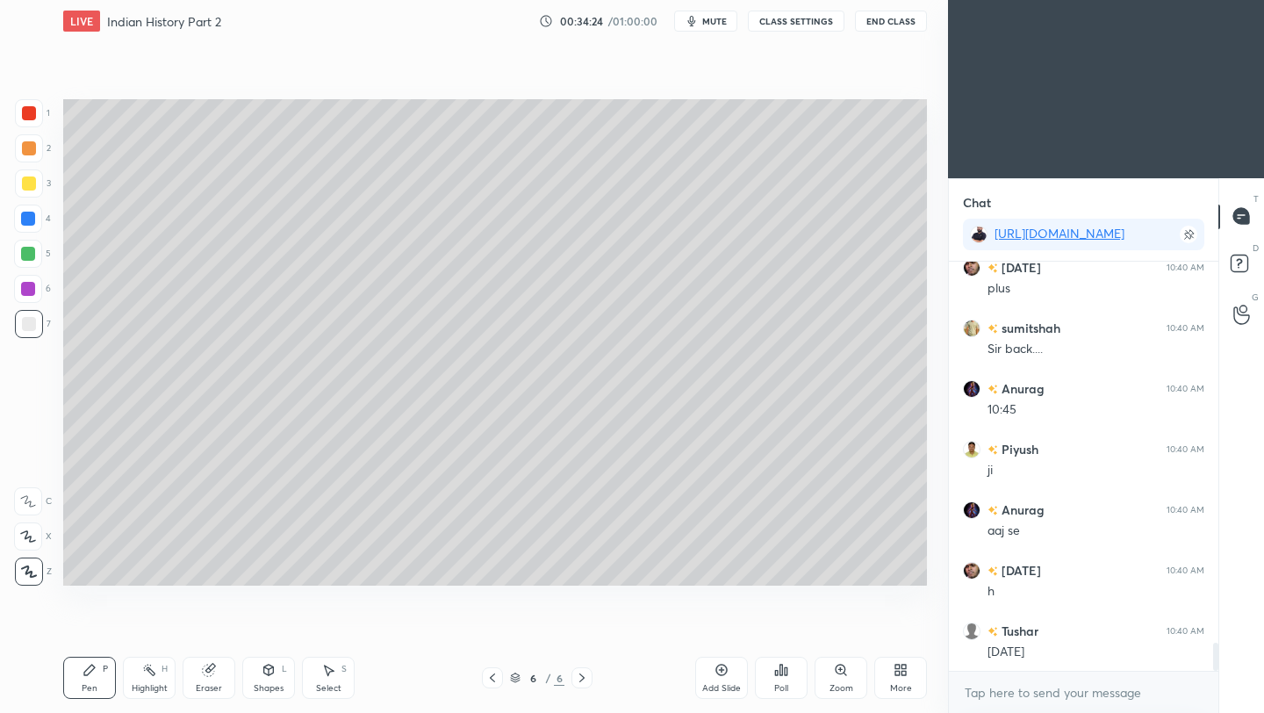
scroll to position [5679, 0]
click at [26, 176] on div at bounding box center [29, 183] width 14 height 14
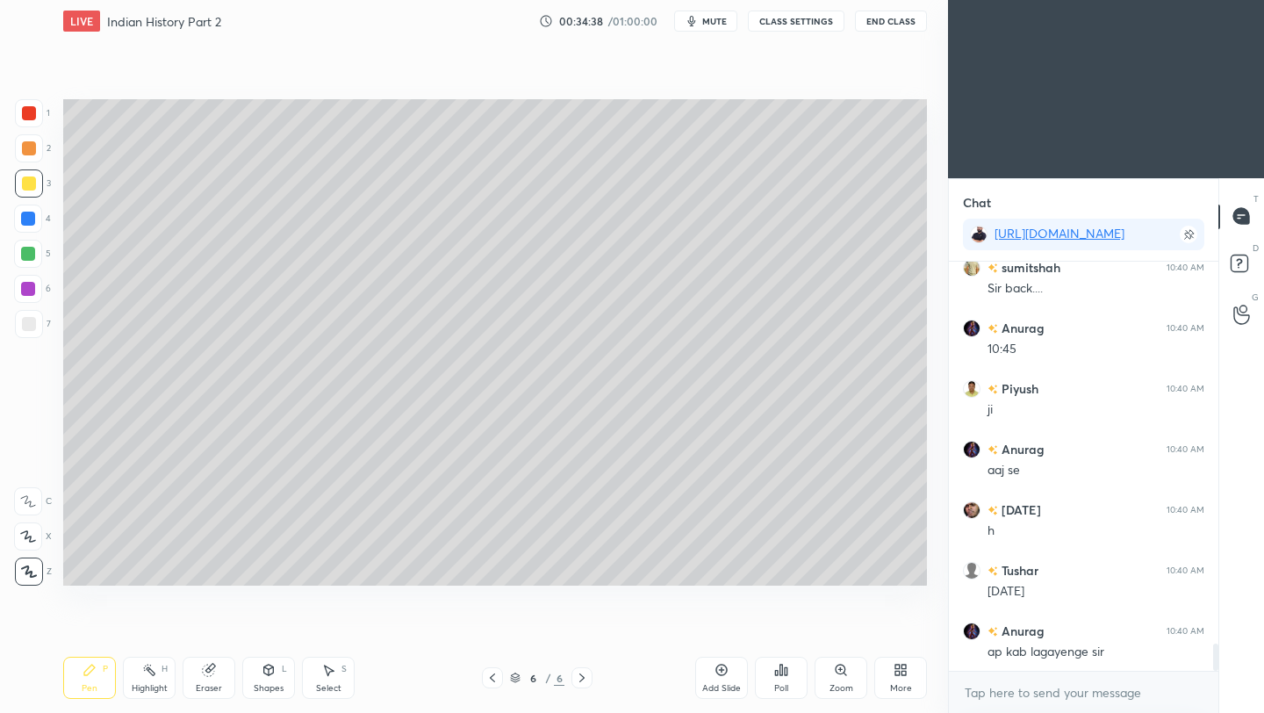
scroll to position [5739, 0]
click at [25, 328] on div at bounding box center [29, 324] width 14 height 14
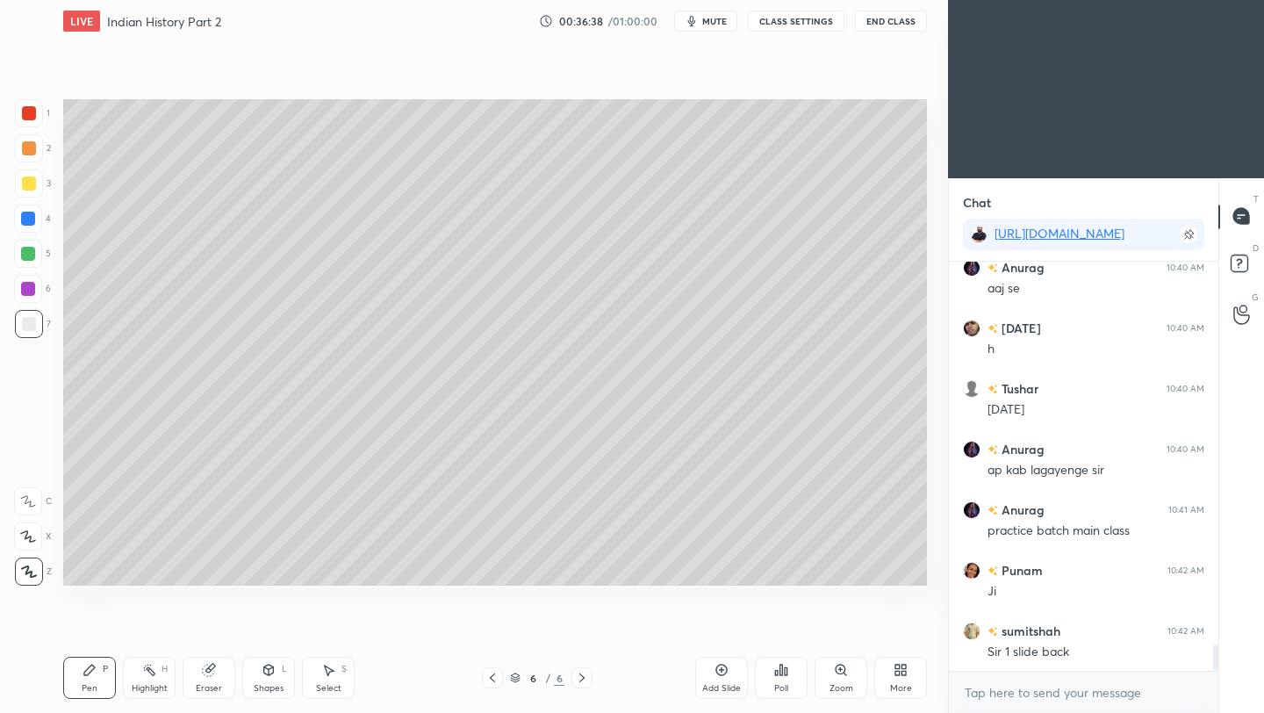
scroll to position [5921, 0]
click at [492, 680] on icon at bounding box center [492, 677] width 14 height 14
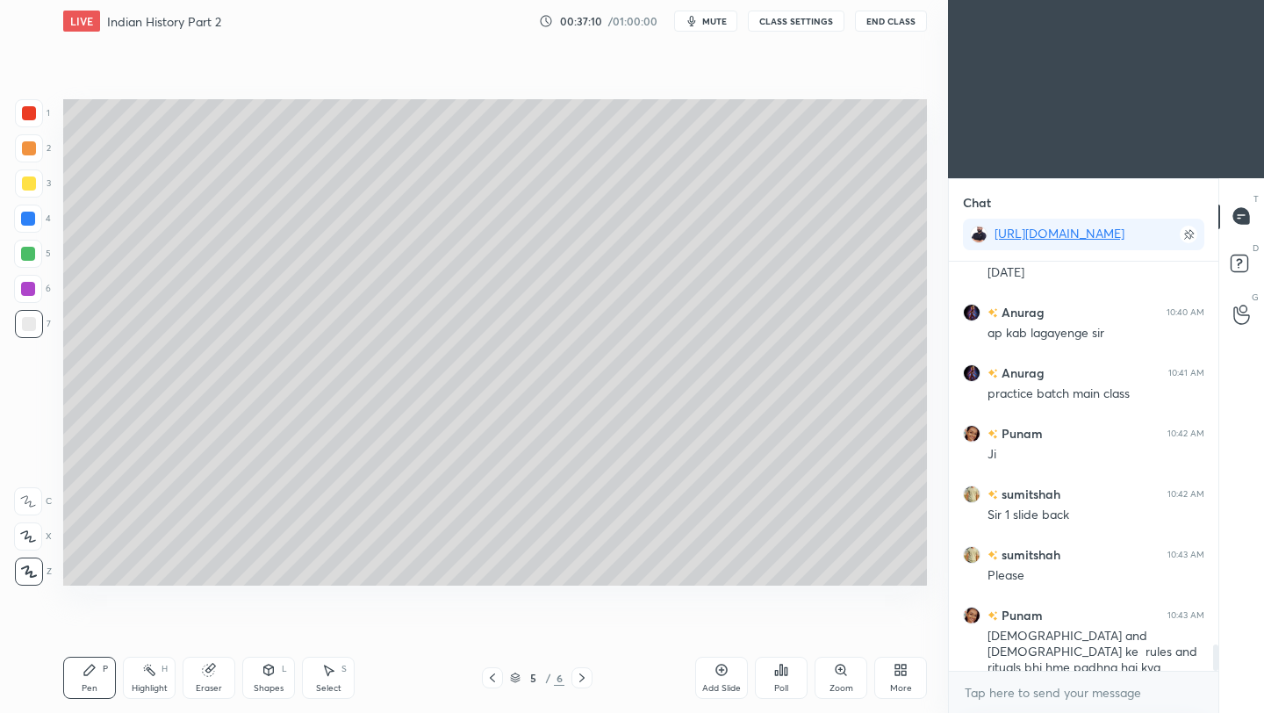
scroll to position [6058, 0]
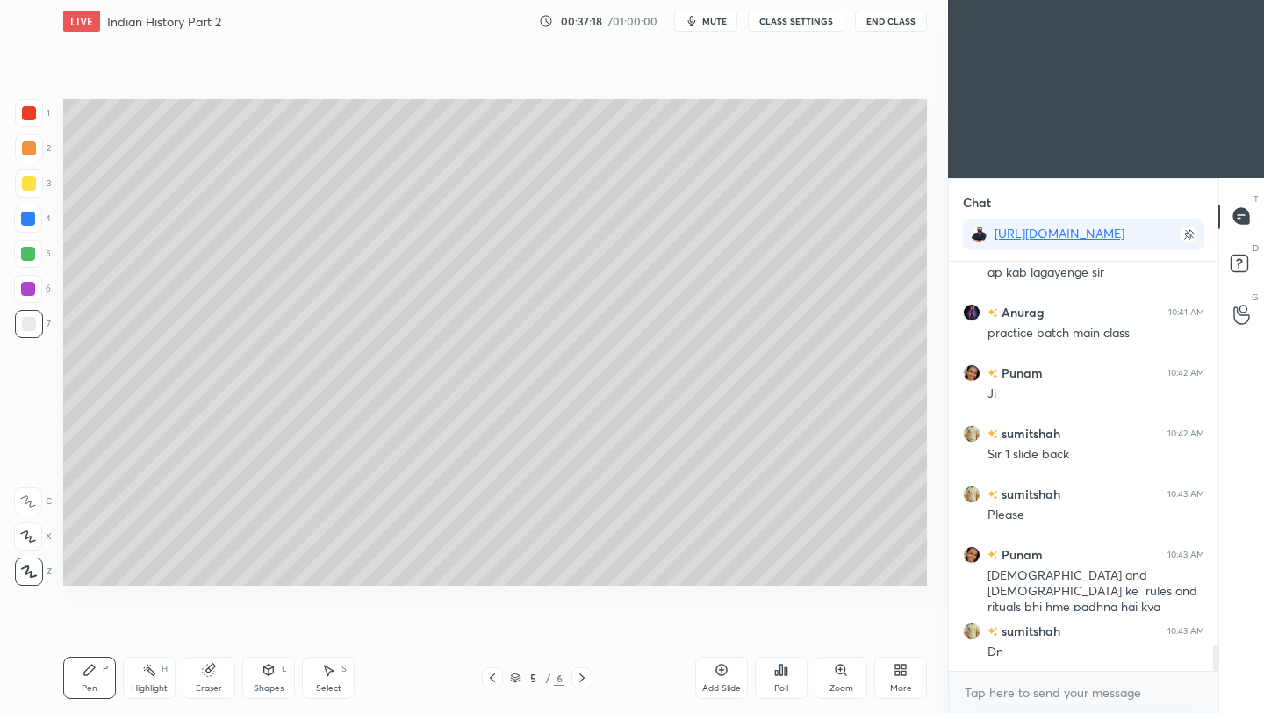
click at [582, 681] on icon at bounding box center [582, 677] width 14 height 14
click at [720, 678] on div "Add Slide" at bounding box center [721, 677] width 53 height 42
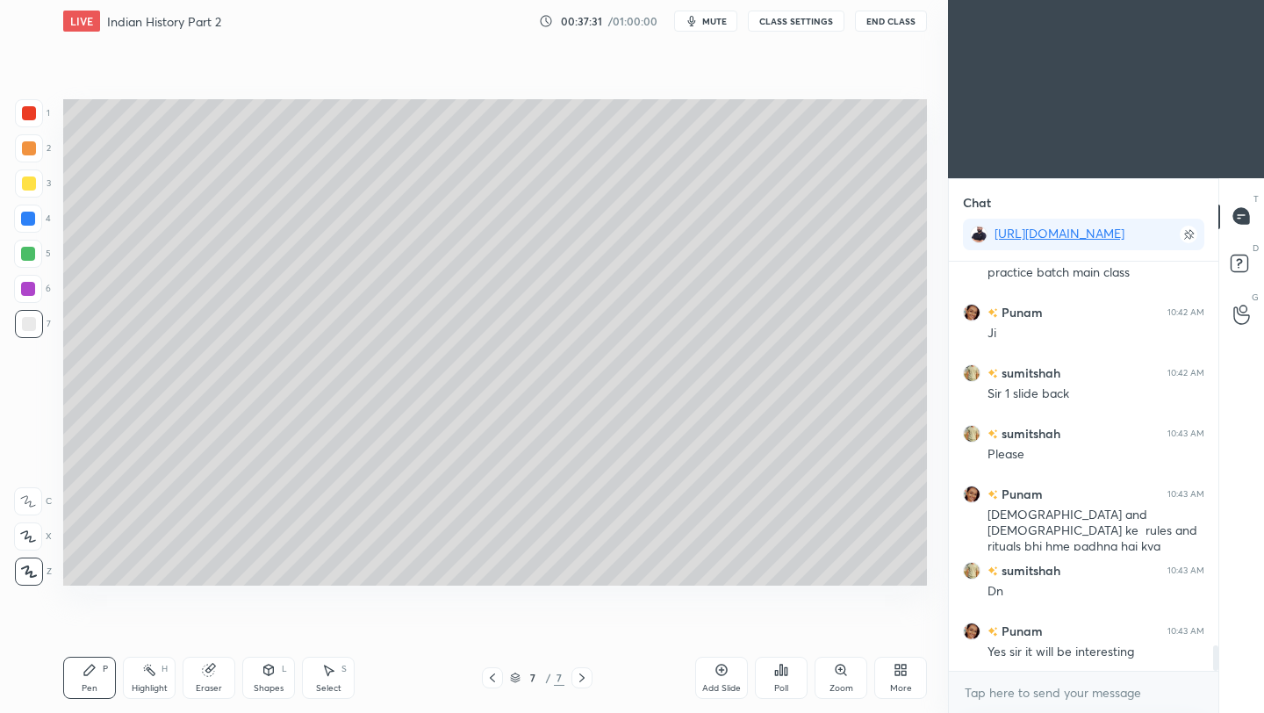
click at [26, 181] on div at bounding box center [29, 183] width 14 height 14
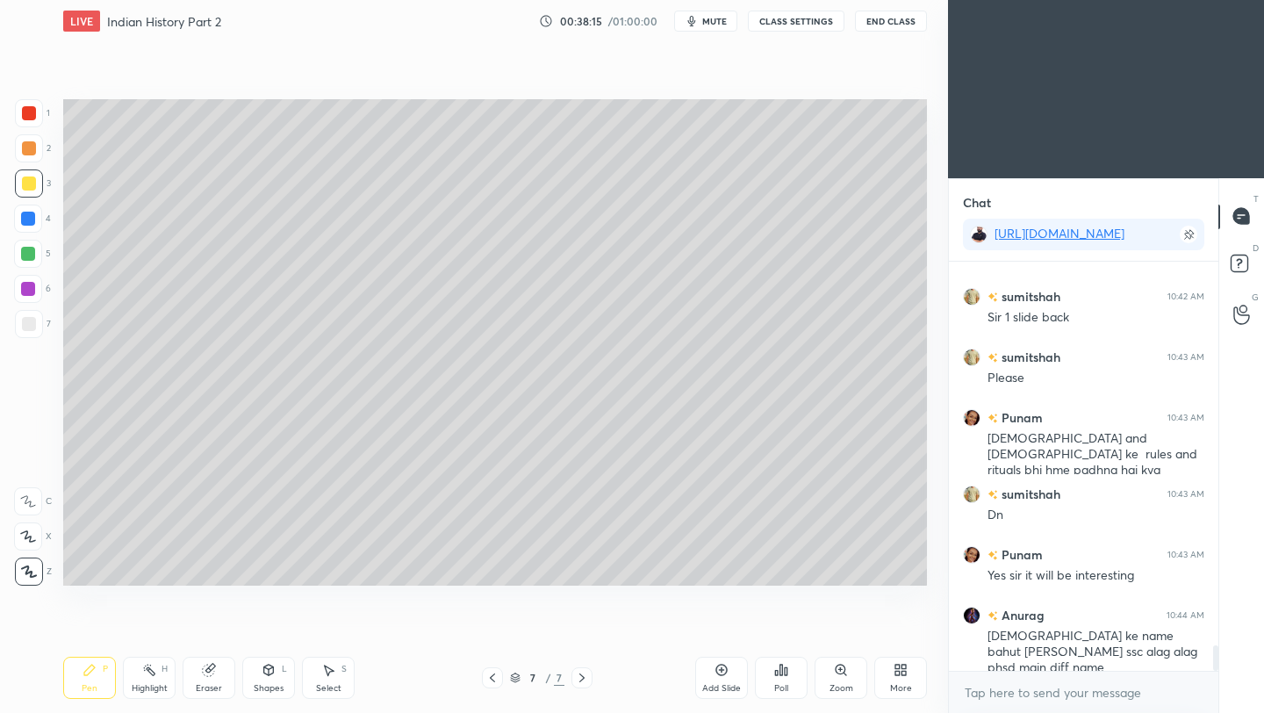
scroll to position [6212, 0]
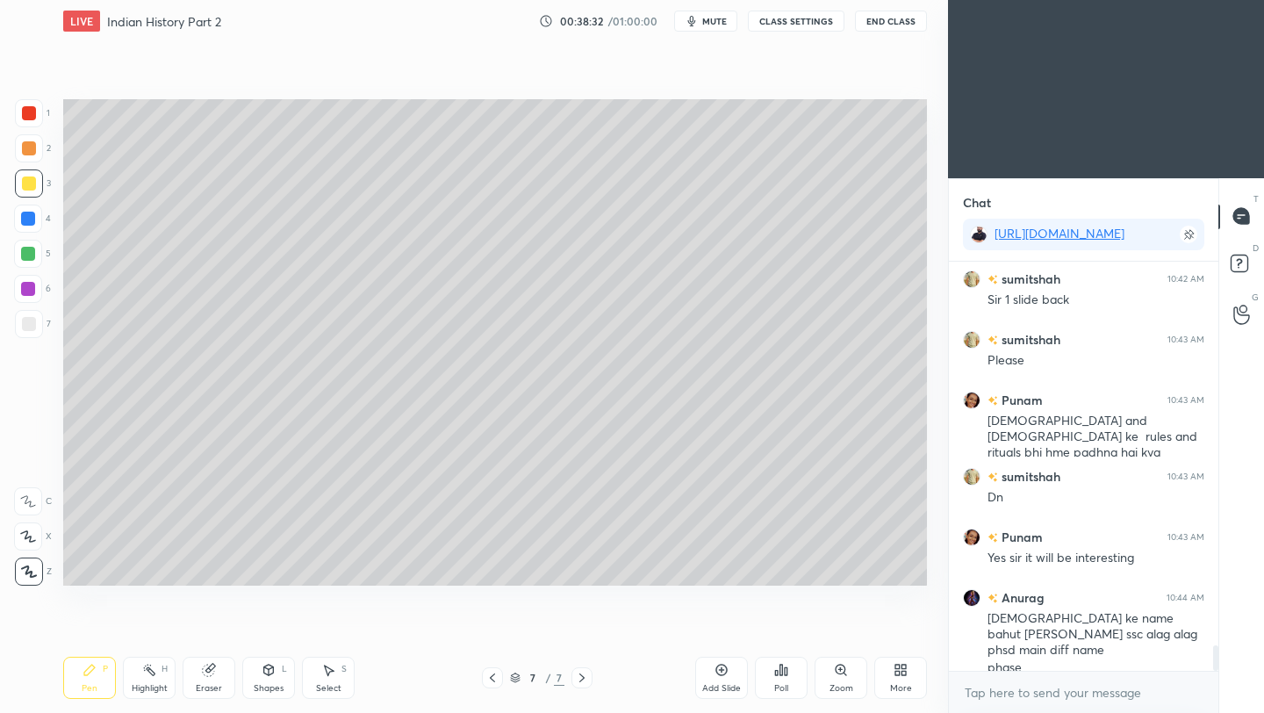
click at [29, 324] on div at bounding box center [29, 324] width 14 height 14
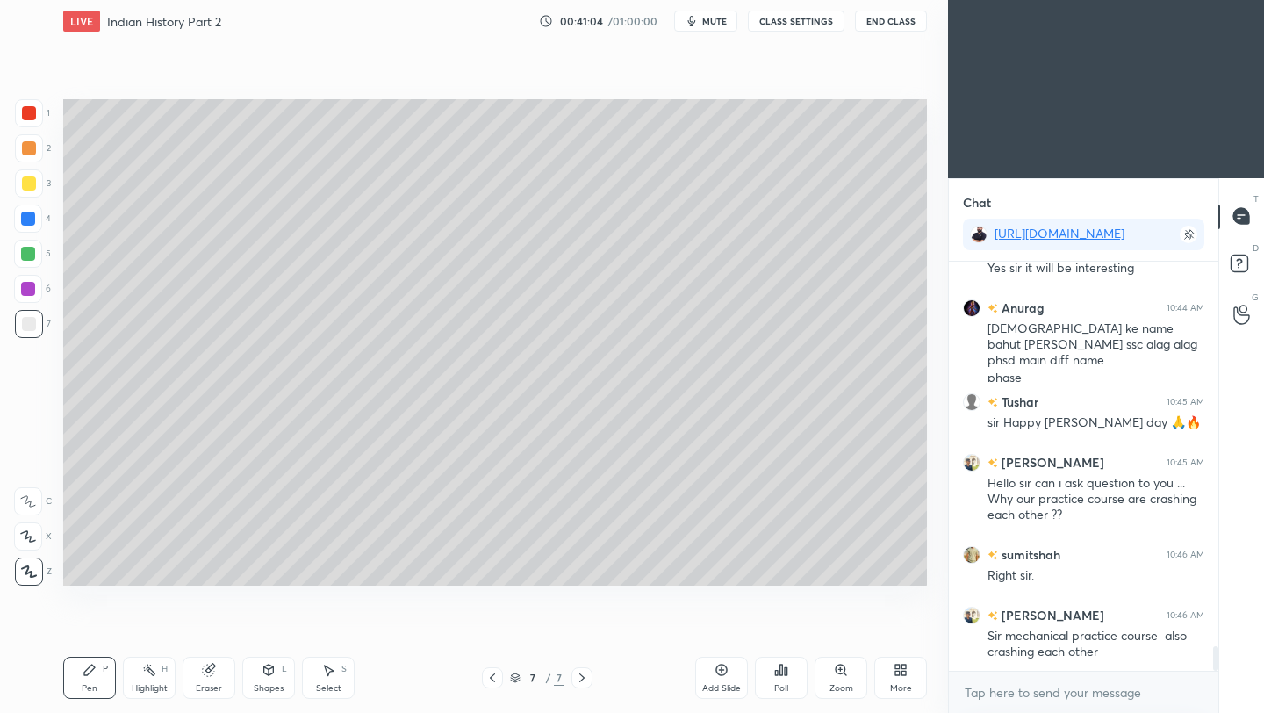
scroll to position [6562, 0]
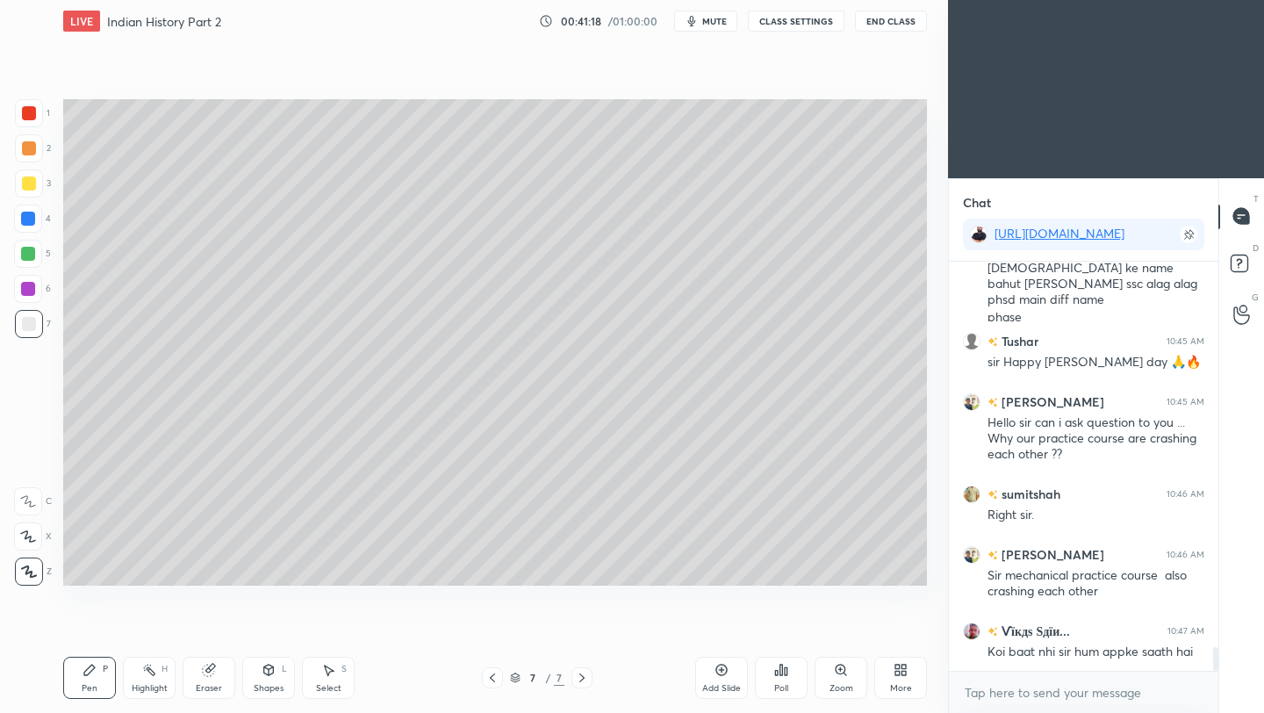
click at [198, 690] on div "Eraser" at bounding box center [209, 688] width 26 height 9
click at [82, 675] on div "Pen P" at bounding box center [89, 677] width 53 height 42
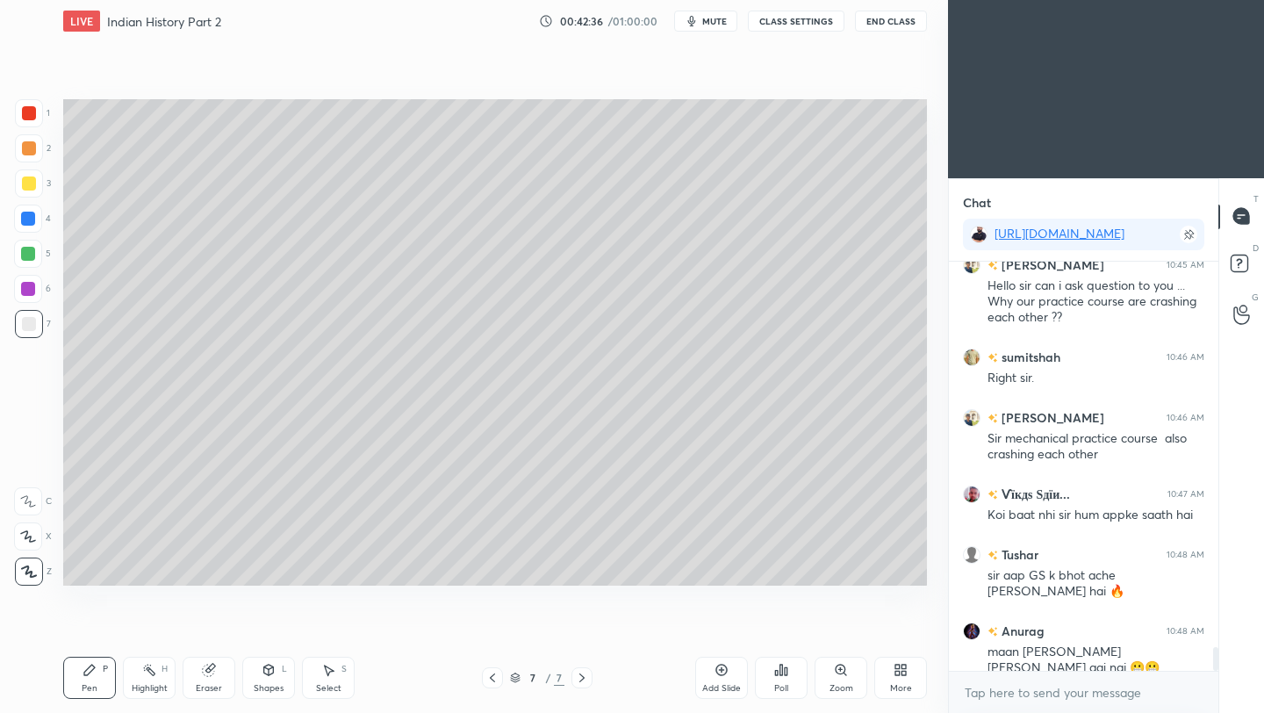
scroll to position [6776, 0]
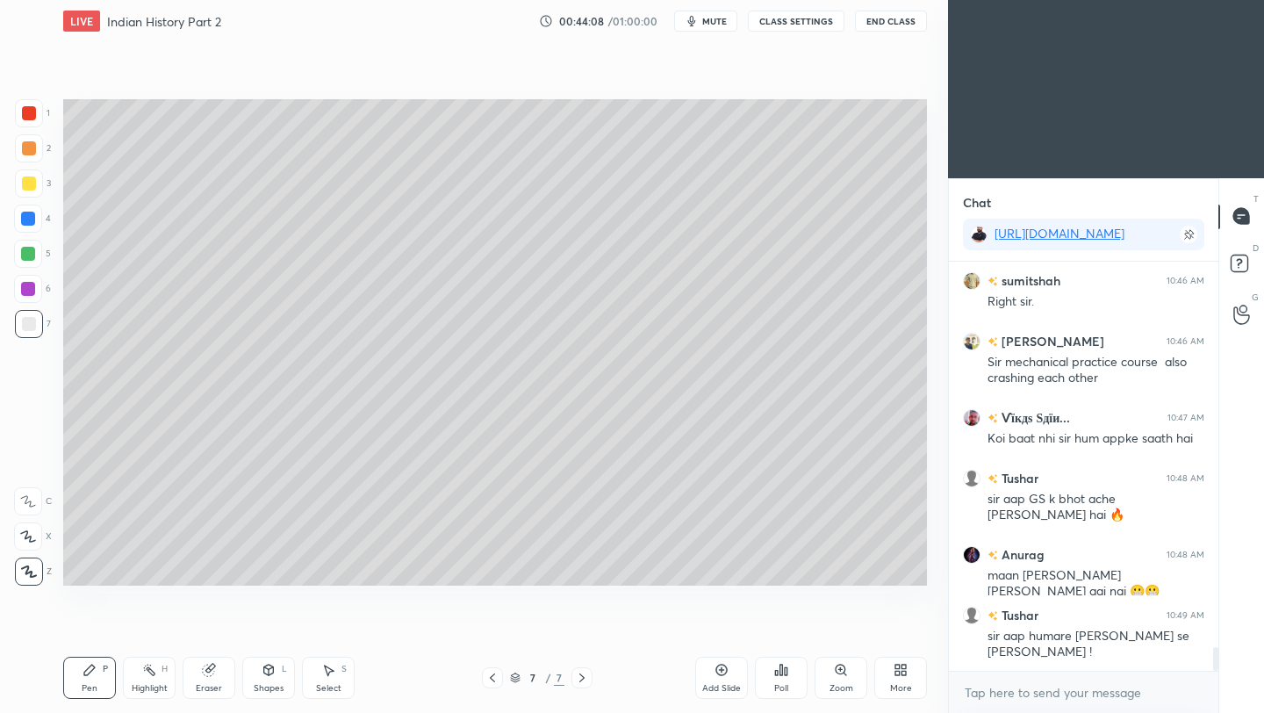
click at [720, 672] on icon at bounding box center [721, 670] width 14 height 14
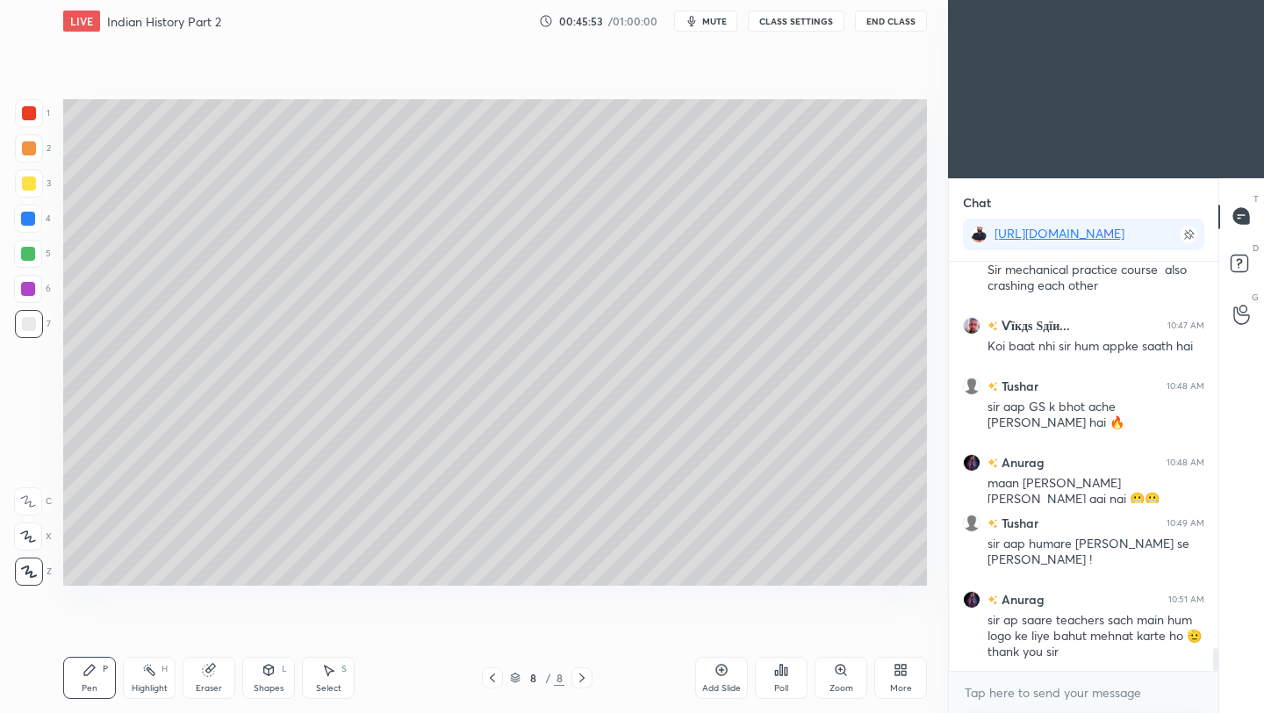
click at [204, 684] on div "Eraser" at bounding box center [209, 688] width 26 height 9
drag, startPoint x: 97, startPoint y: 676, endPoint x: 224, endPoint y: 617, distance: 139.4
click at [101, 674] on div "Pen P" at bounding box center [89, 677] width 53 height 42
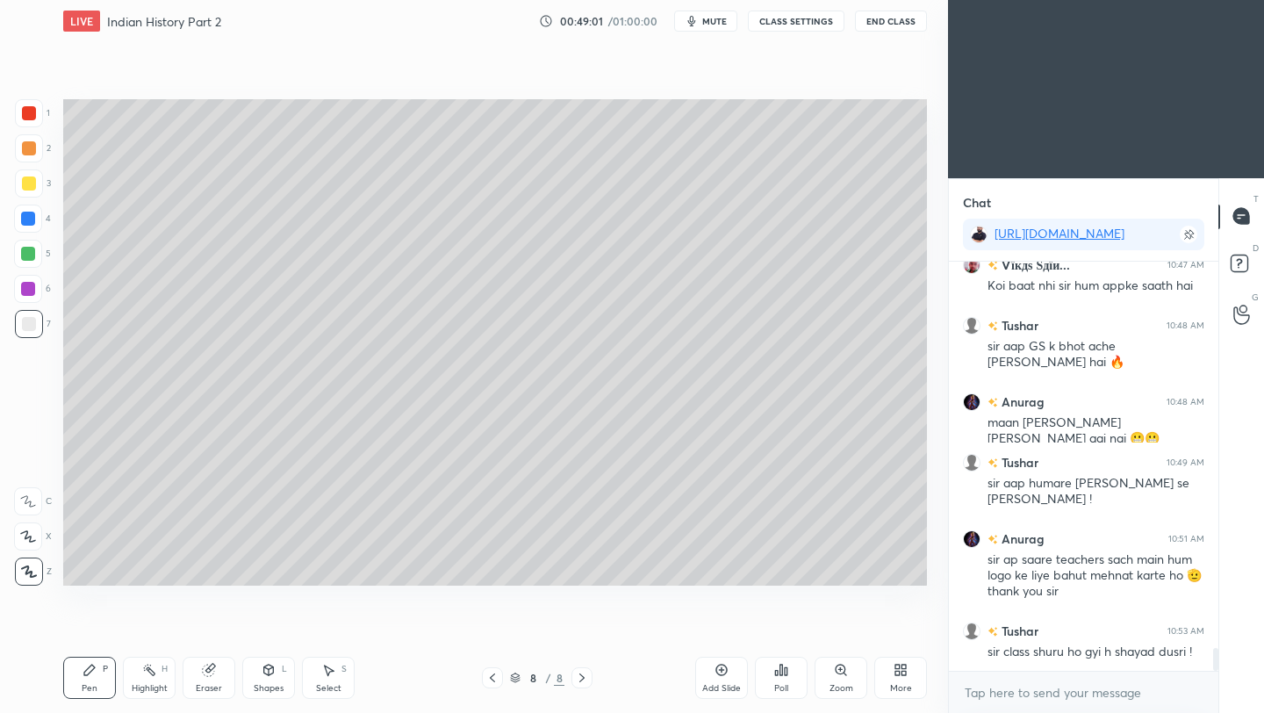
click at [722, 669] on icon at bounding box center [721, 670] width 14 height 14
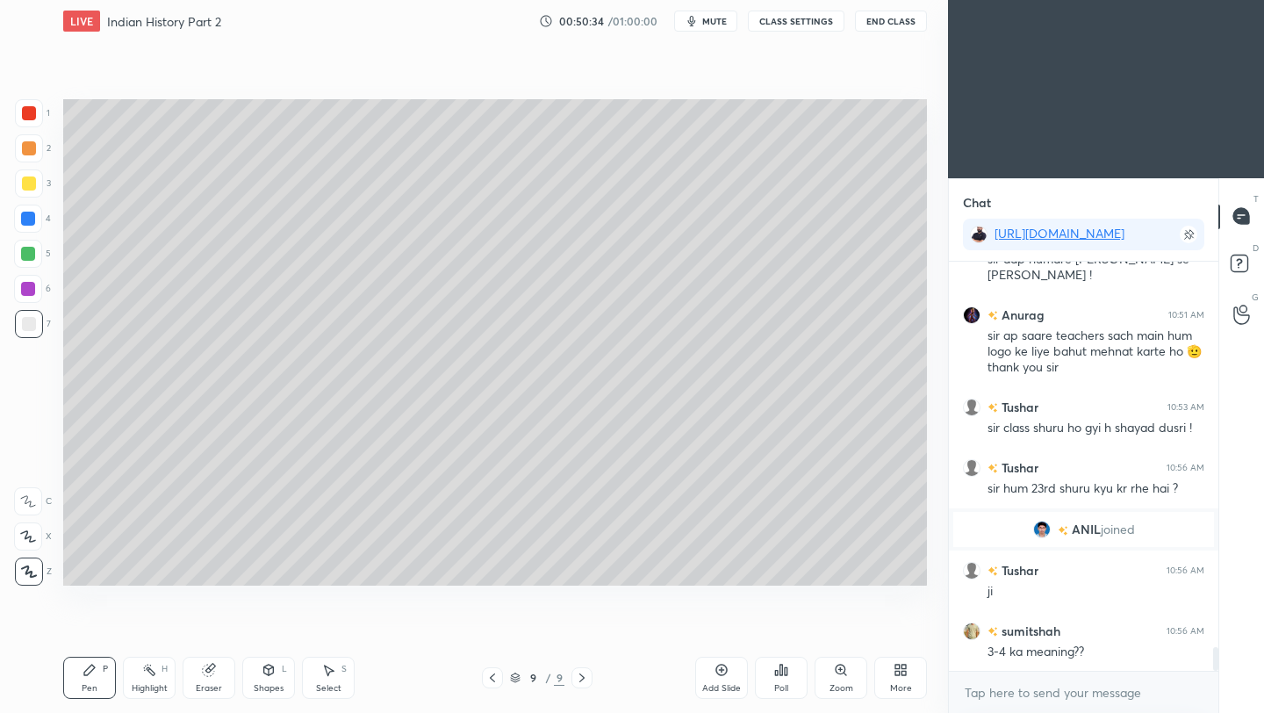
scroll to position [6653, 0]
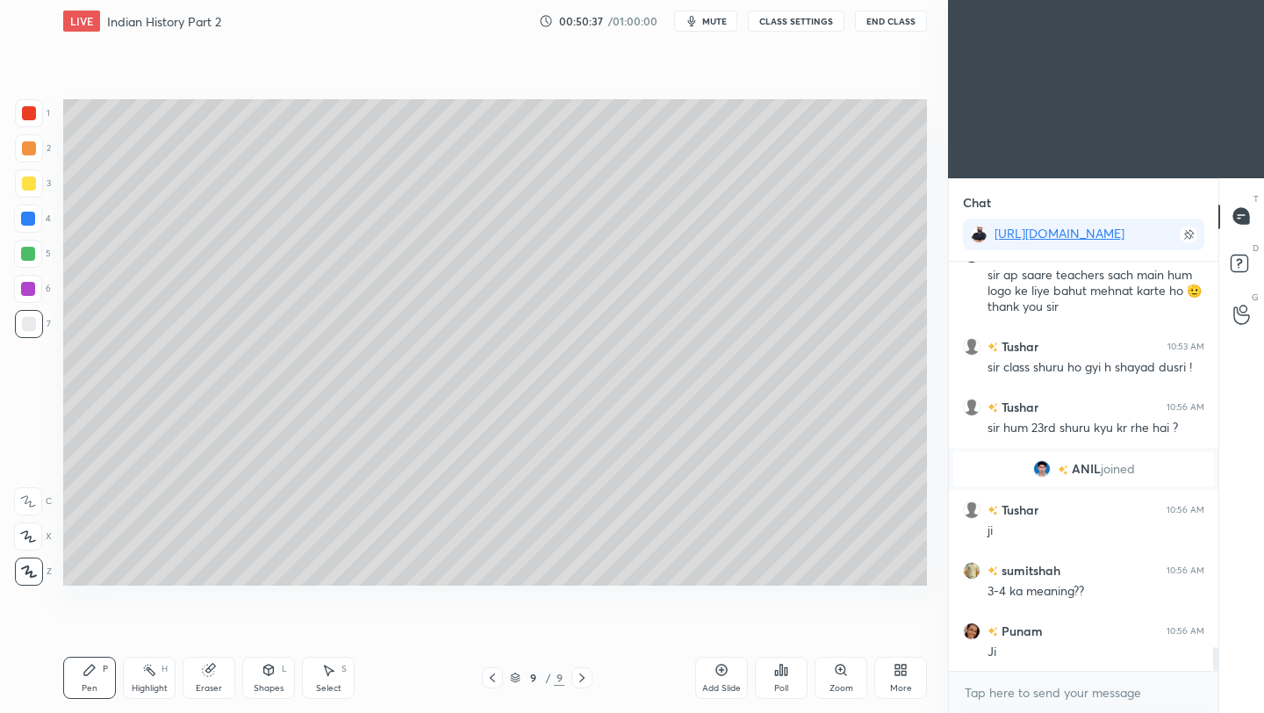
click at [893, 26] on button "End Class" at bounding box center [891, 21] width 72 height 21
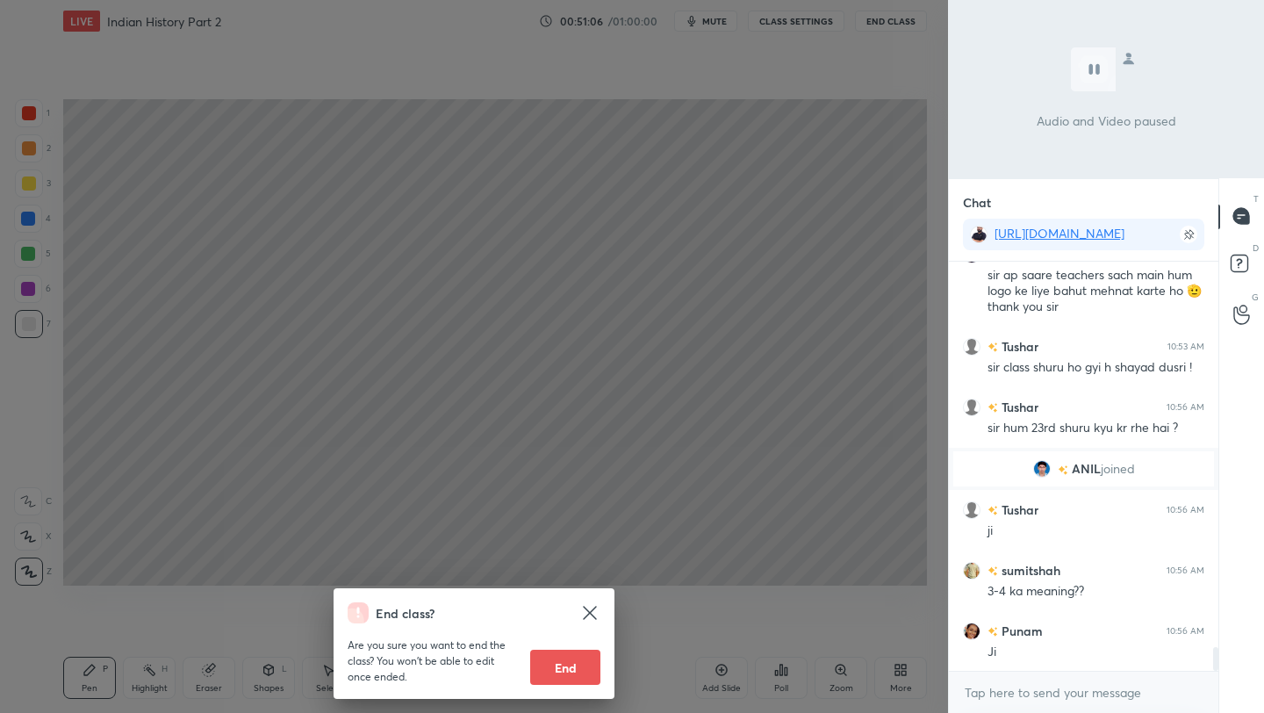
click at [808, 173] on div "End class? Are you sure you want to end the class? You won’t be able to edit on…" at bounding box center [474, 356] width 948 height 713
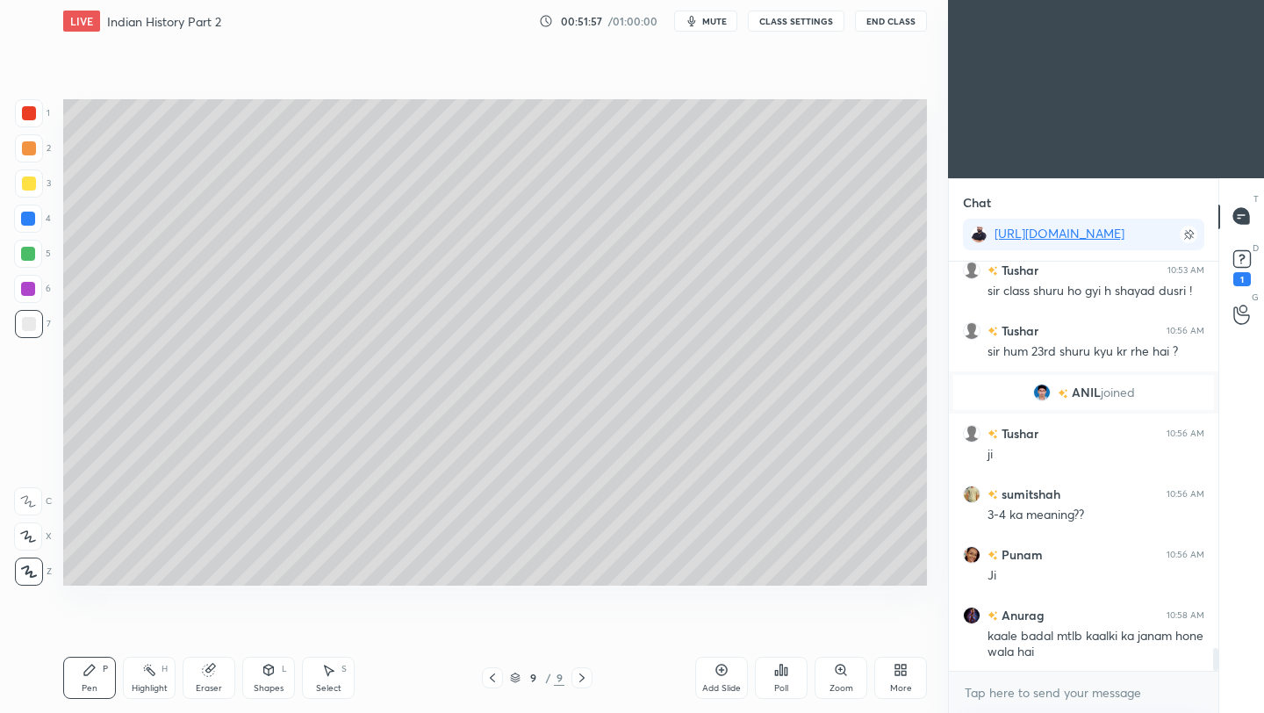
scroll to position [6805, 0]
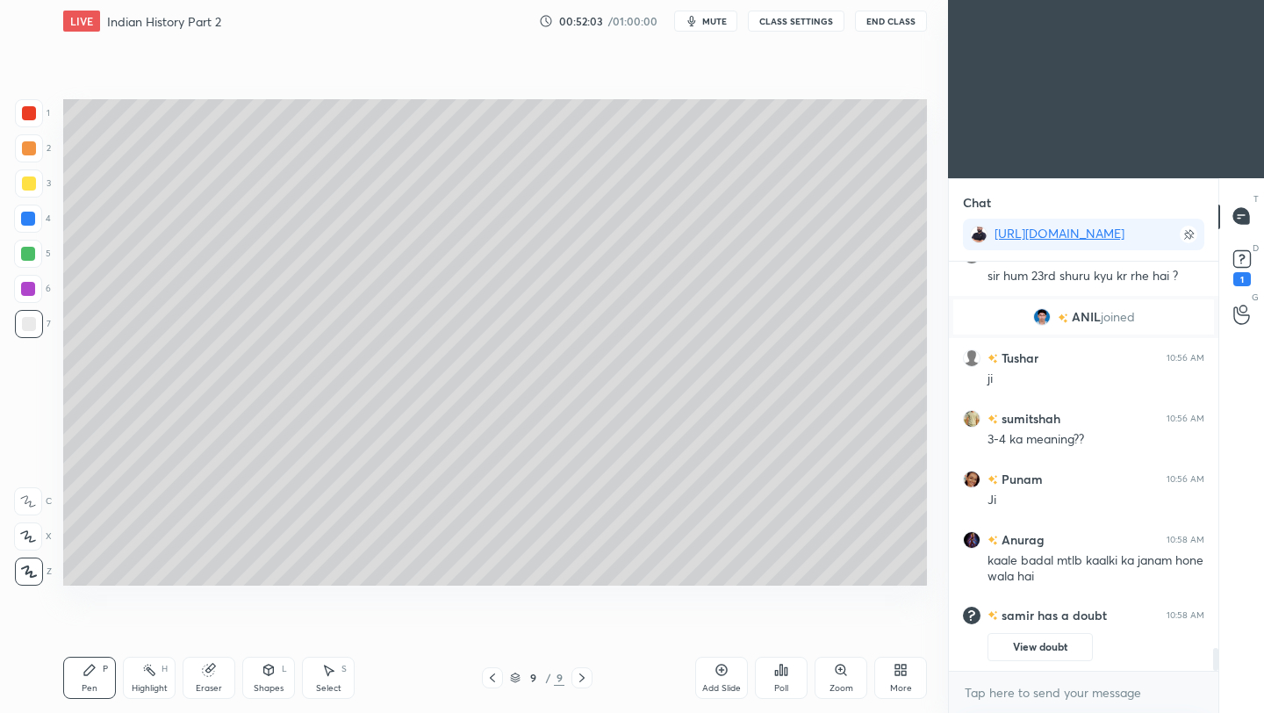
click at [1048, 648] on button "View doubt" at bounding box center [1039, 647] width 105 height 28
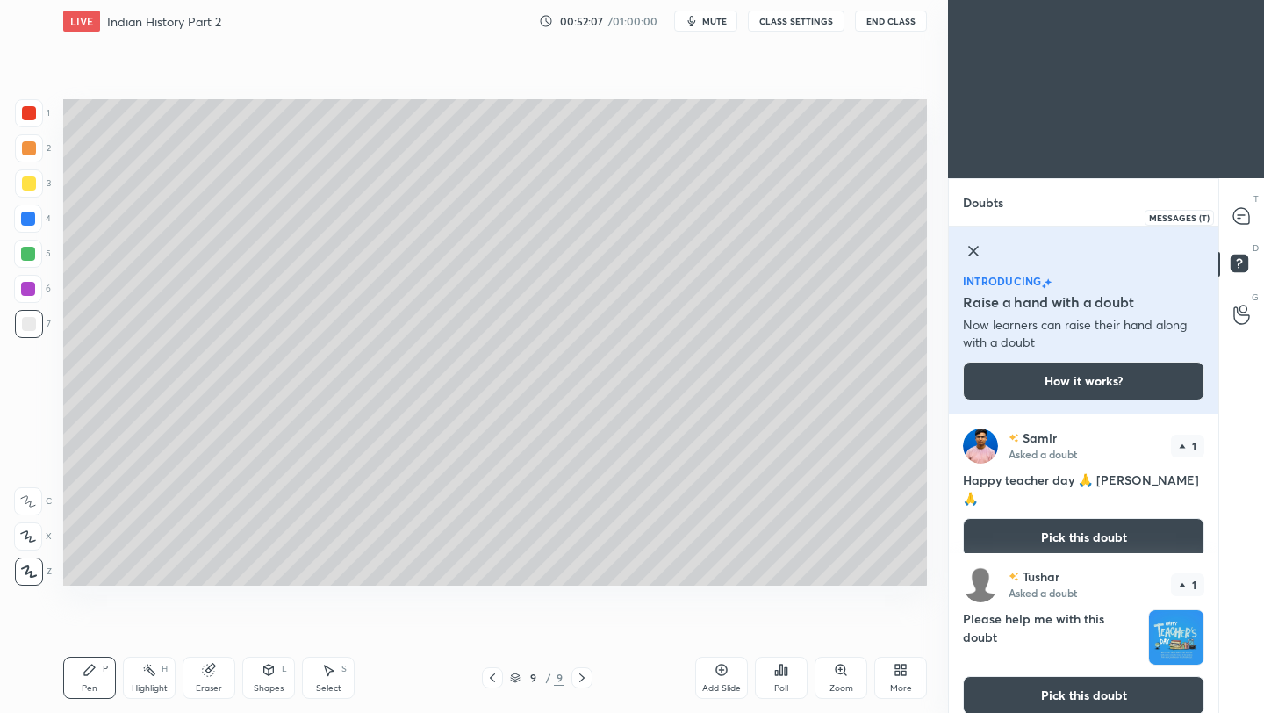
click at [1243, 218] on icon at bounding box center [1241, 216] width 16 height 16
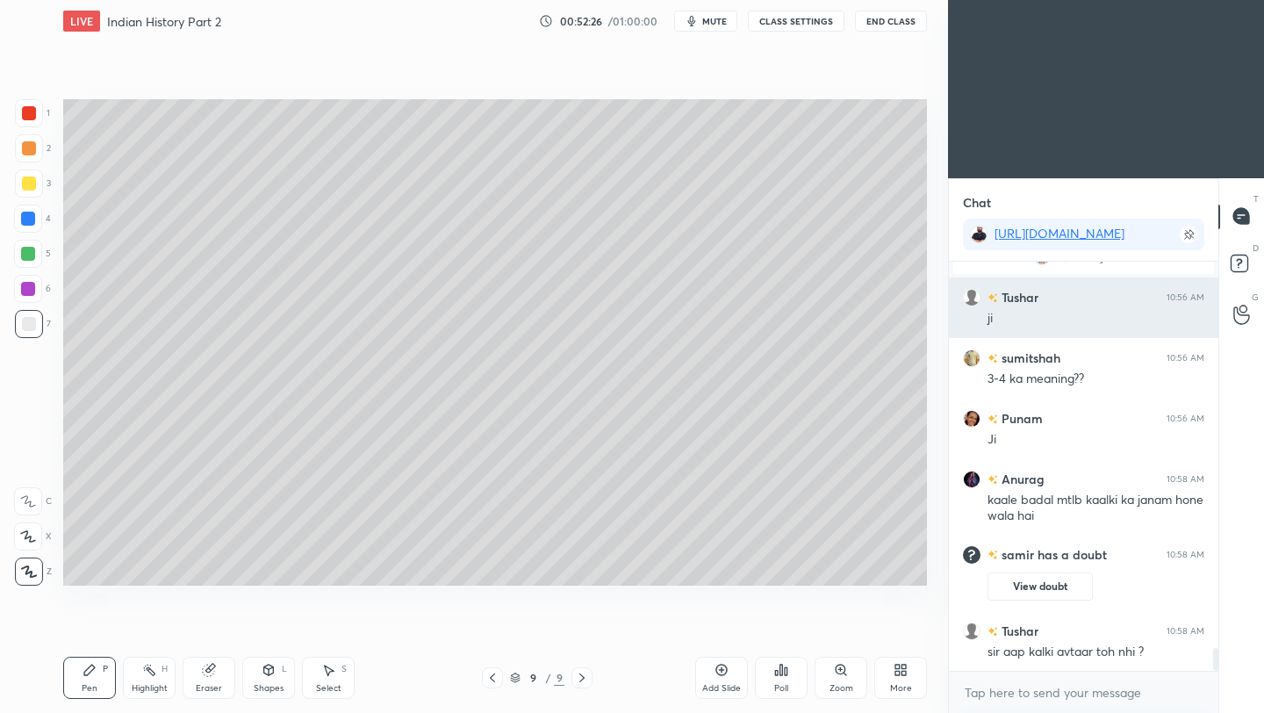
scroll to position [6996, 0]
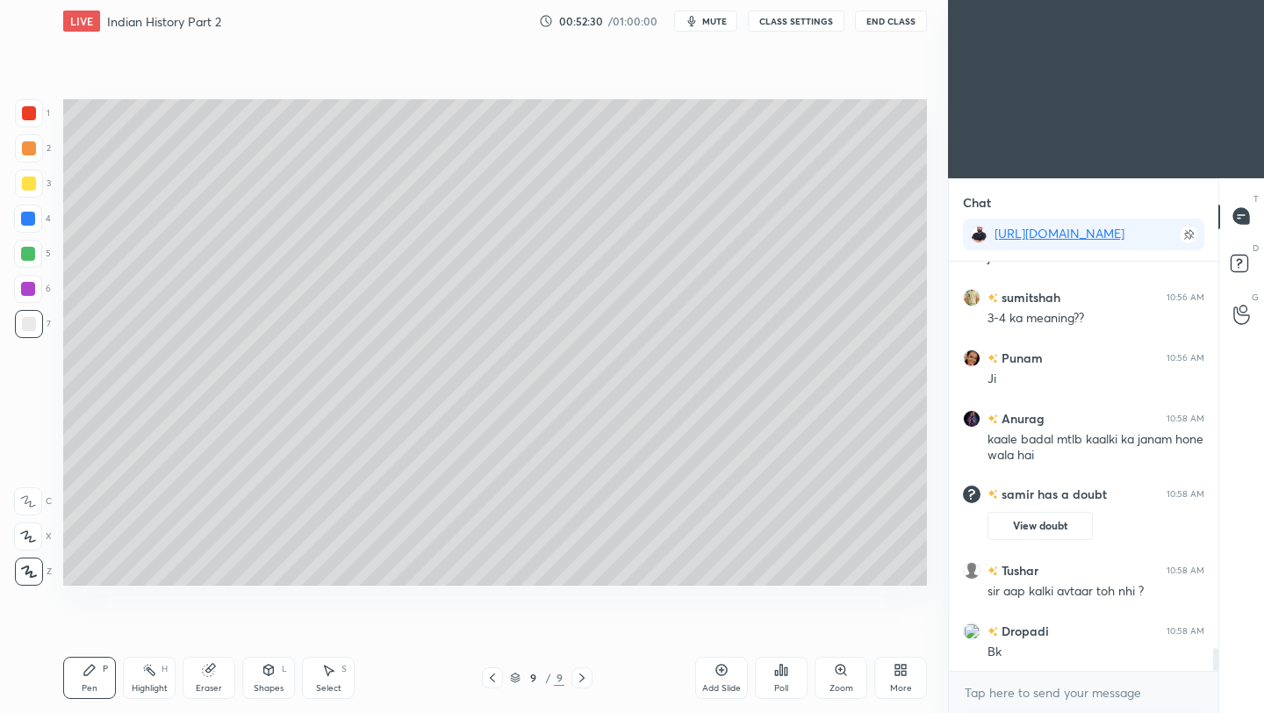
click at [495, 679] on icon at bounding box center [492, 677] width 14 height 14
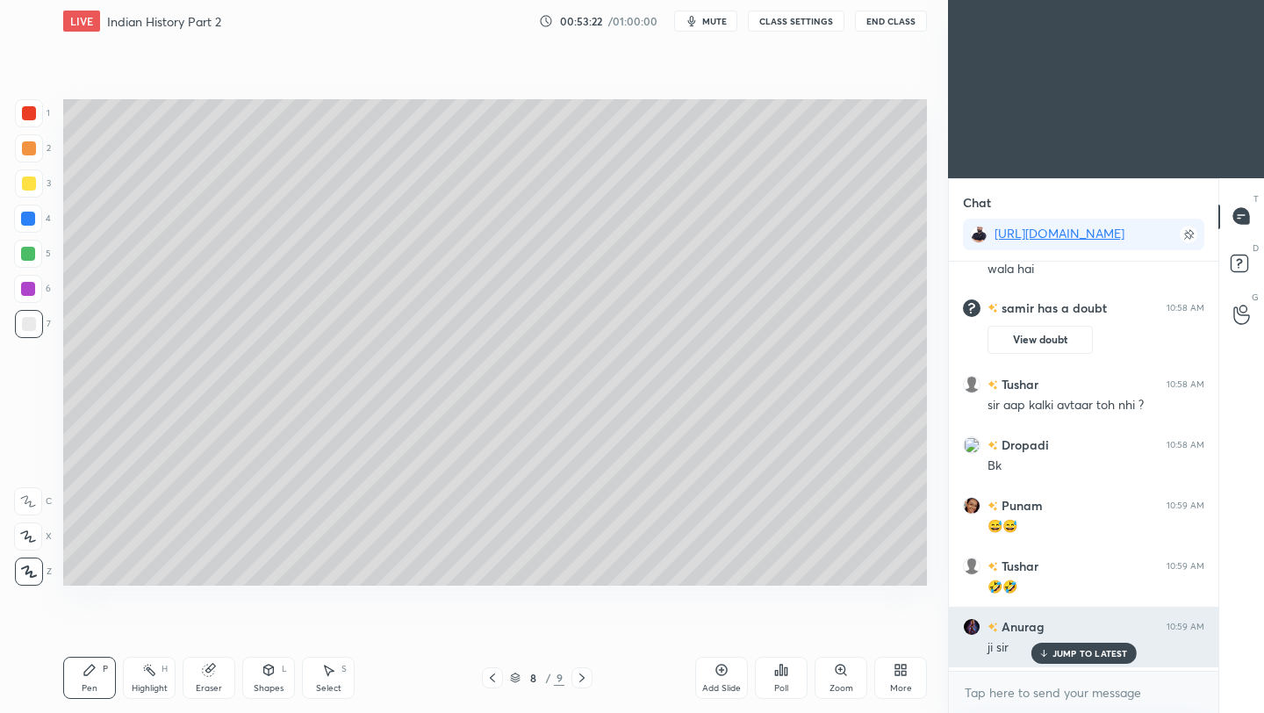
scroll to position [7396, 0]
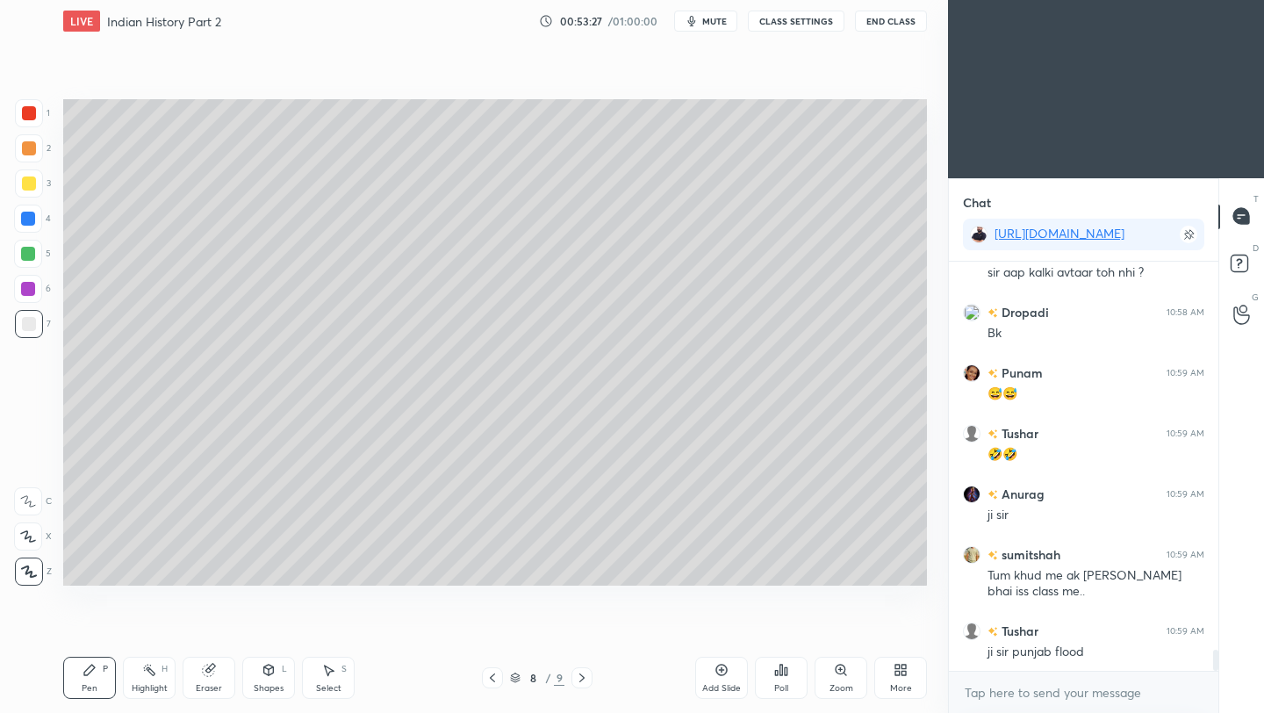
click at [582, 677] on icon at bounding box center [582, 677] width 14 height 14
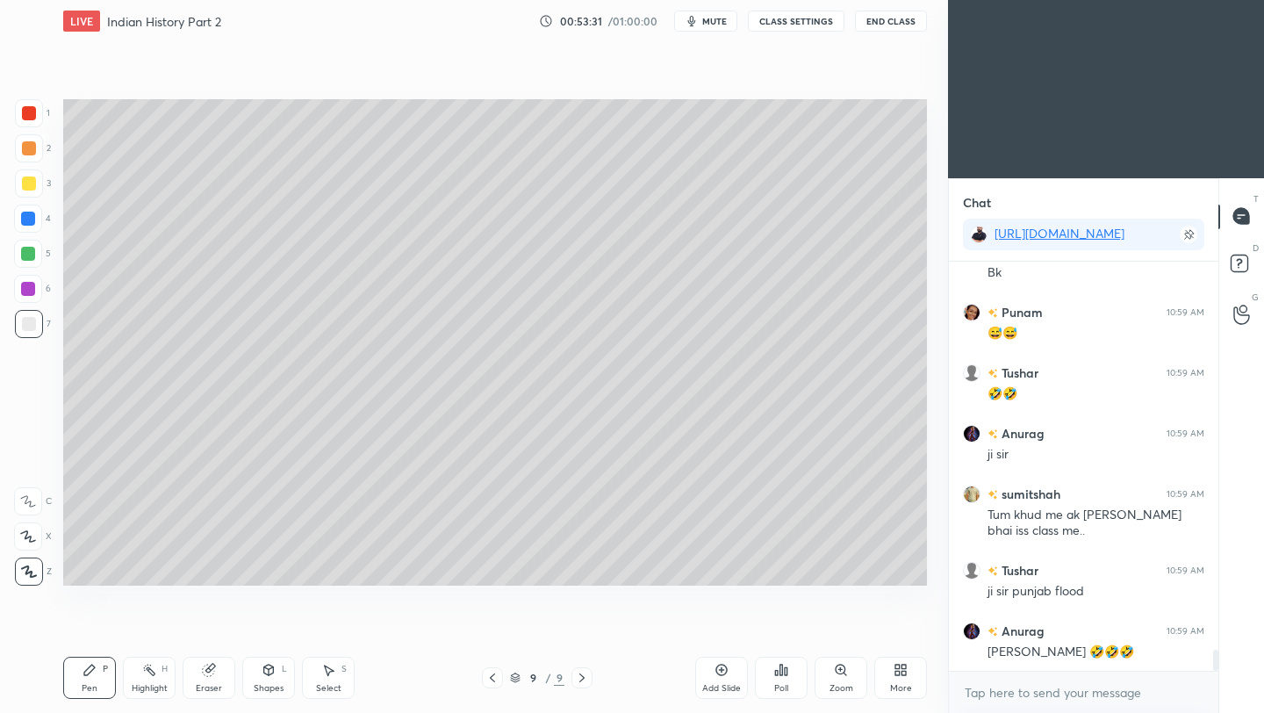
scroll to position [7517, 0]
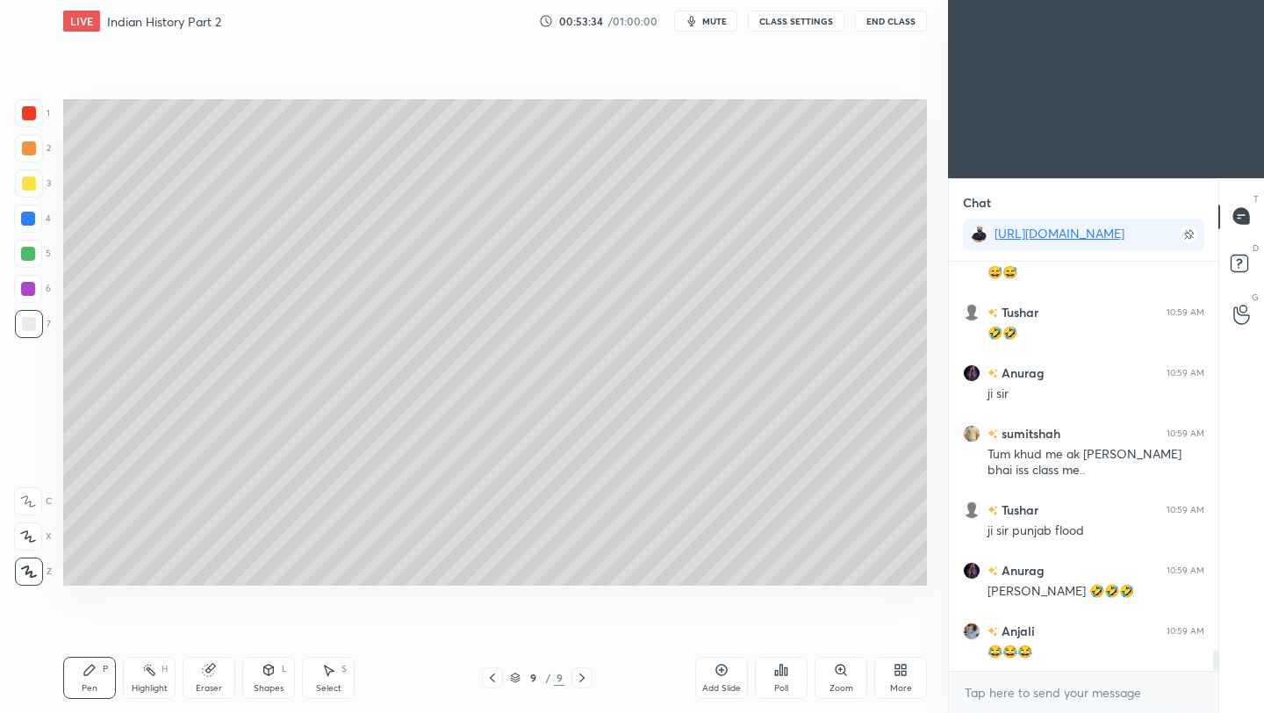
click at [718, 681] on div "Add Slide" at bounding box center [721, 677] width 53 height 42
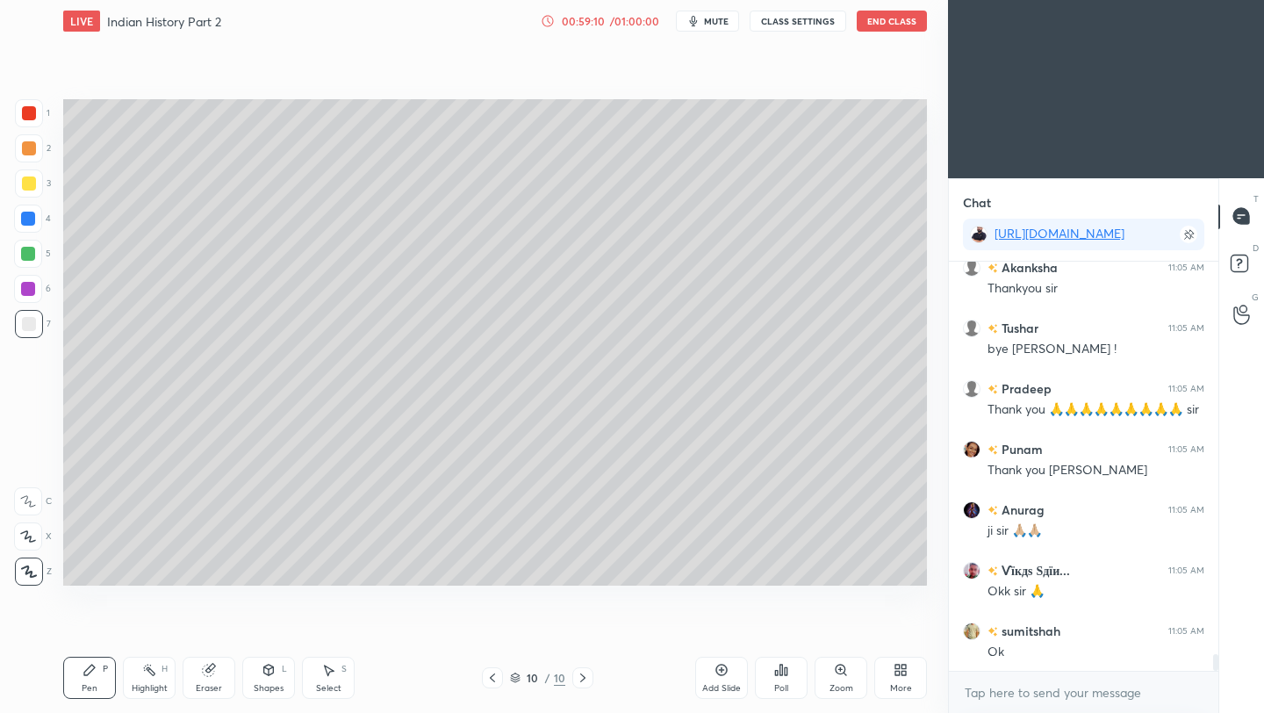
scroll to position [6, 6]
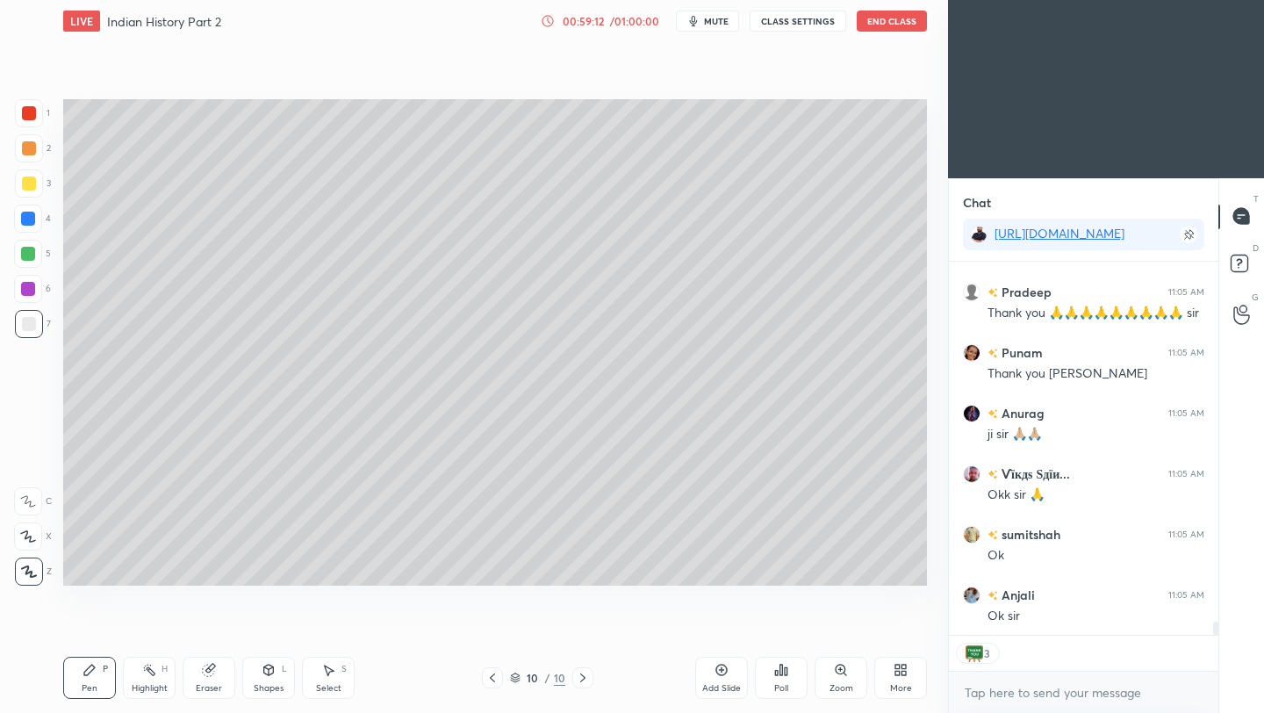
click at [893, 28] on button "End Class" at bounding box center [891, 21] width 70 height 21
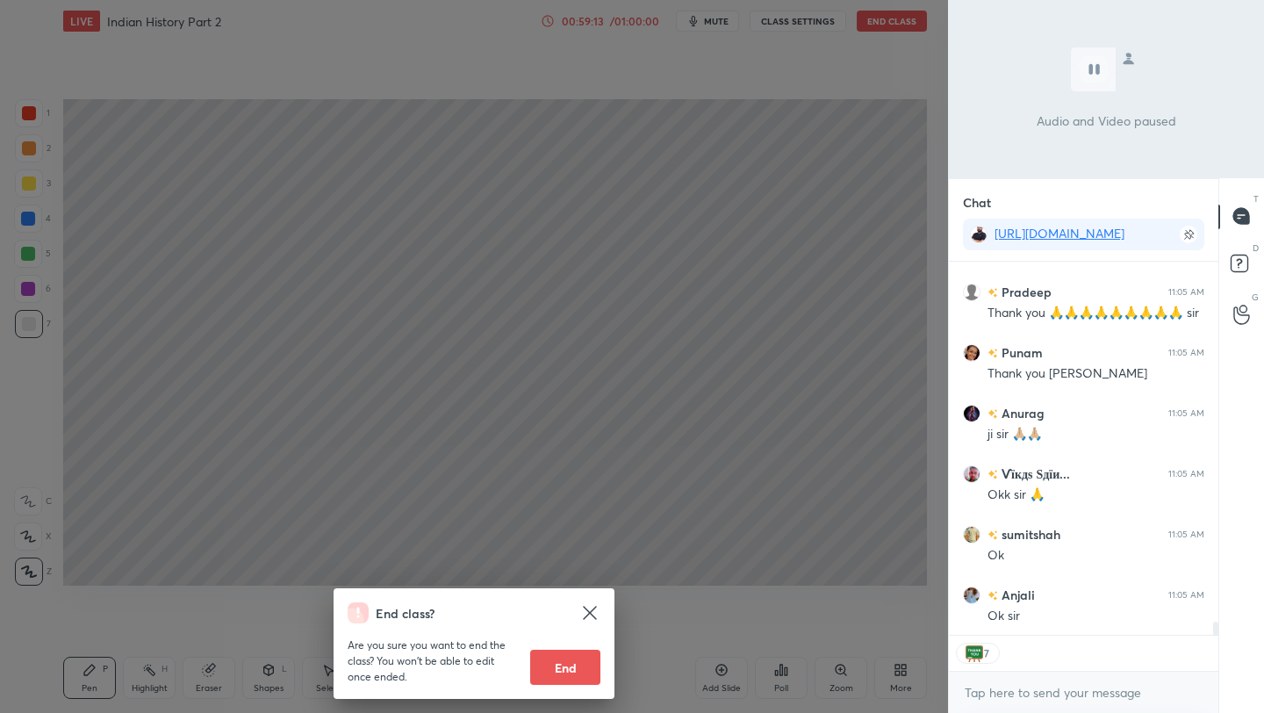
scroll to position [9951, 0]
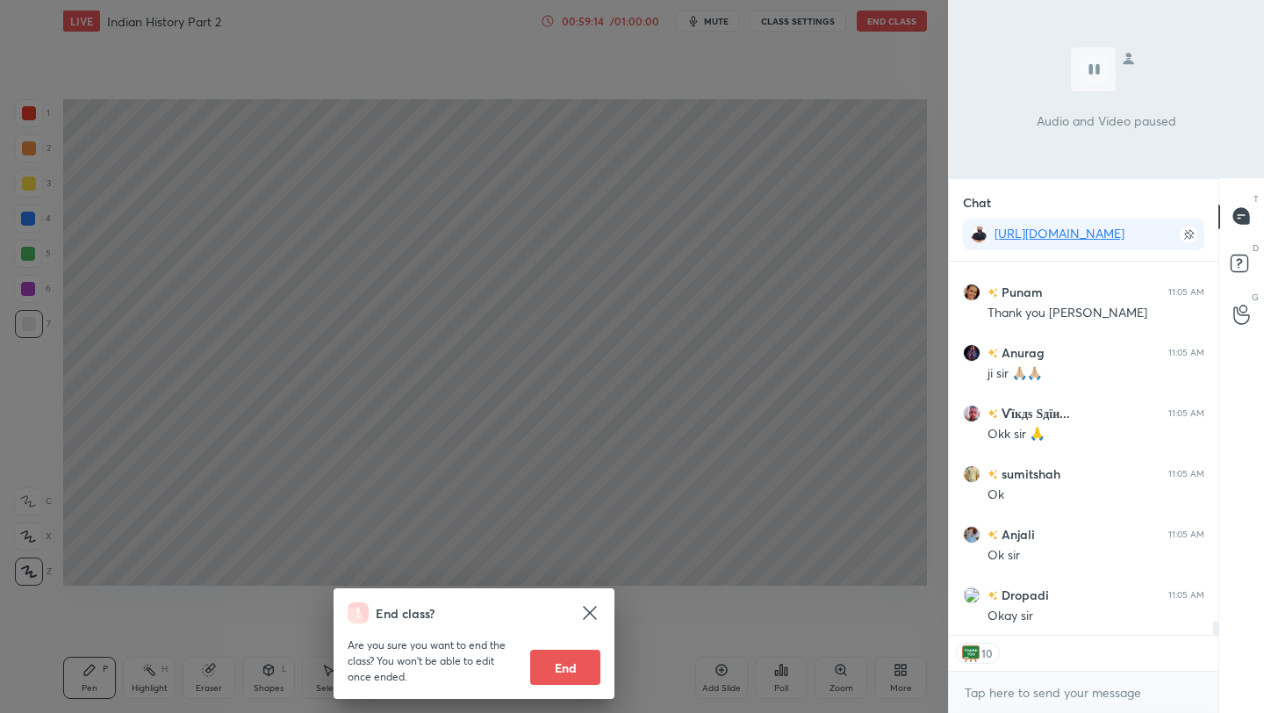
click at [580, 676] on button "End" at bounding box center [565, 666] width 70 height 35
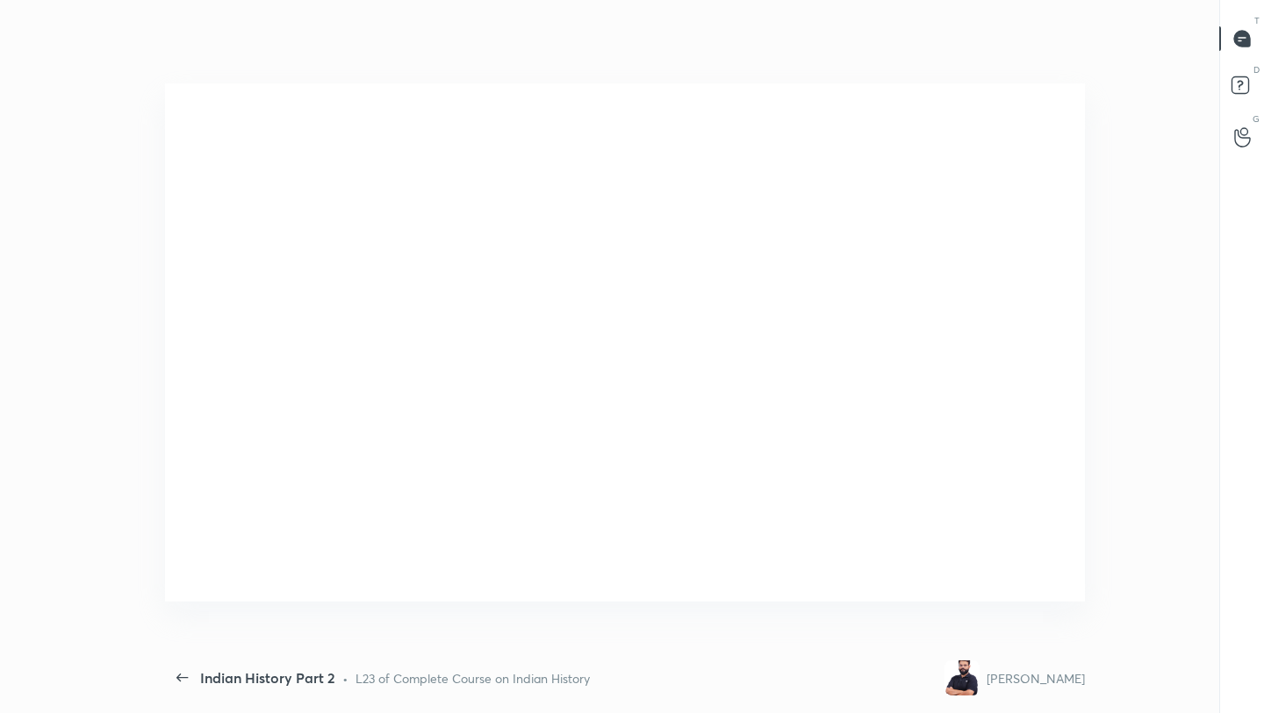
scroll to position [623, 191]
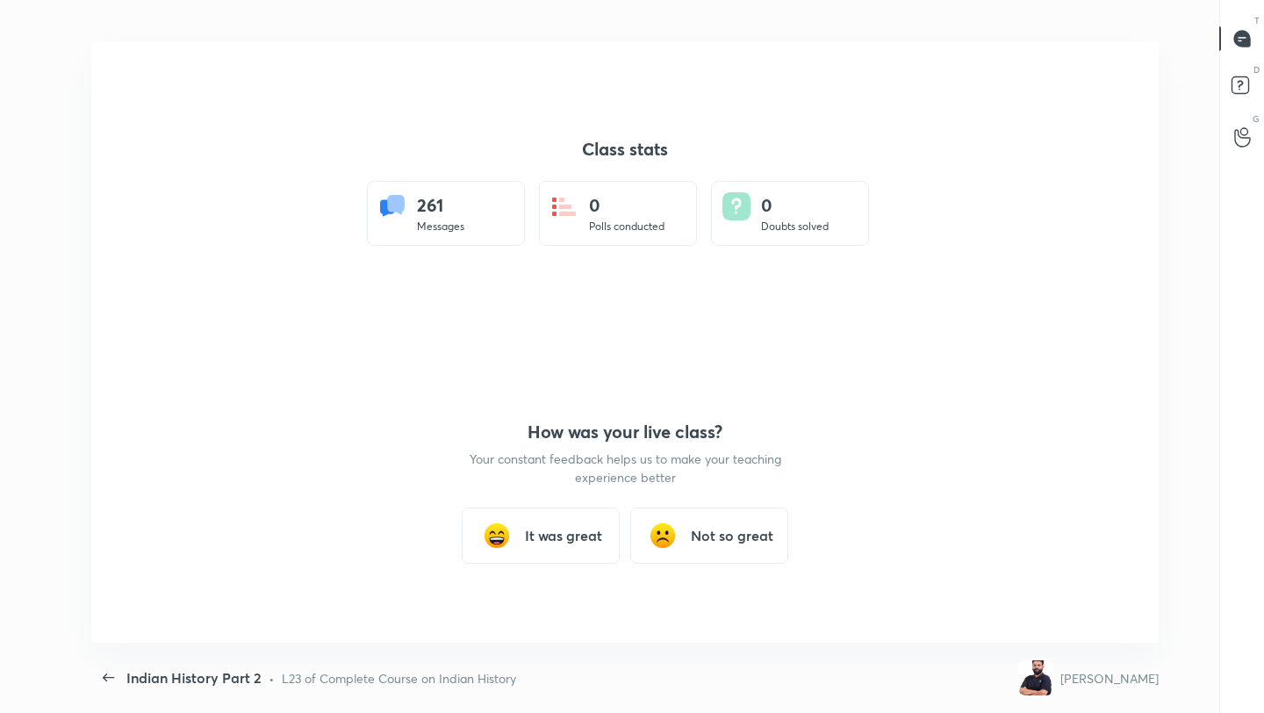
type textarea "x"
